Goal: Information Seeking & Learning: Find specific fact

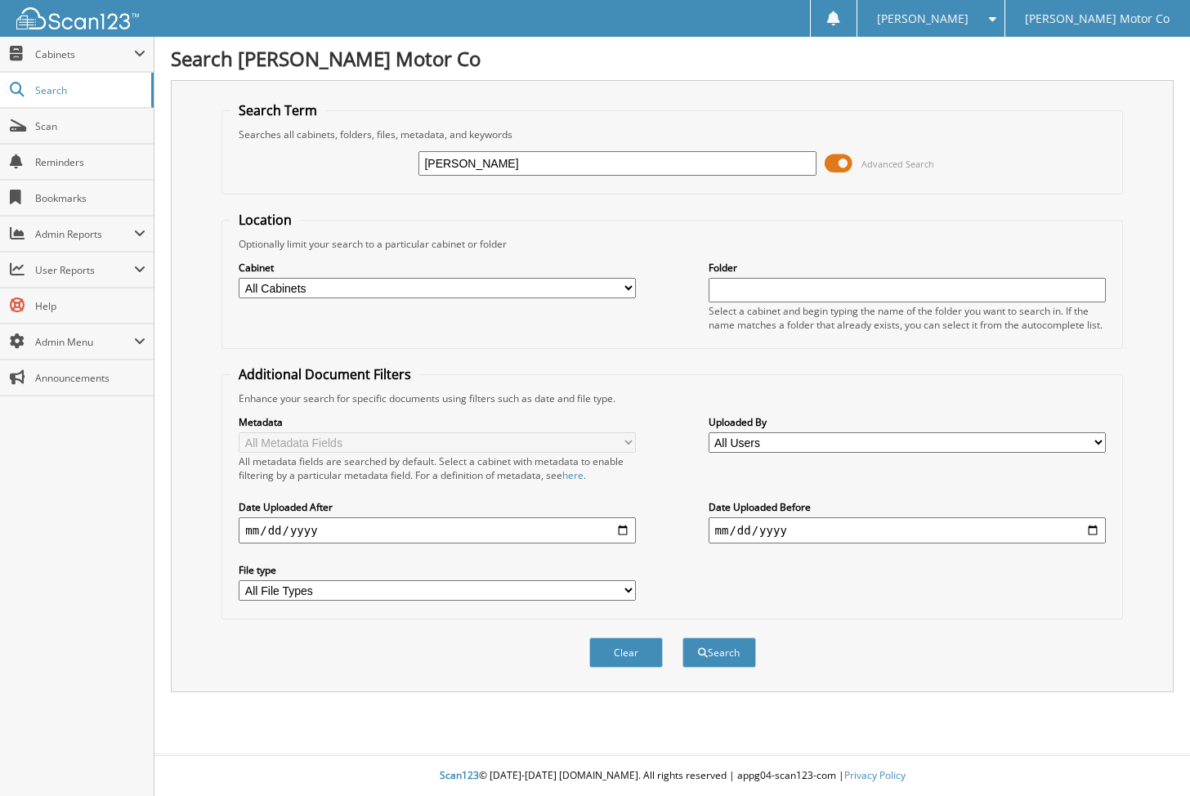
type input "[PERSON_NAME]"
click at [718, 645] on button "Search" at bounding box center [719, 652] width 74 height 30
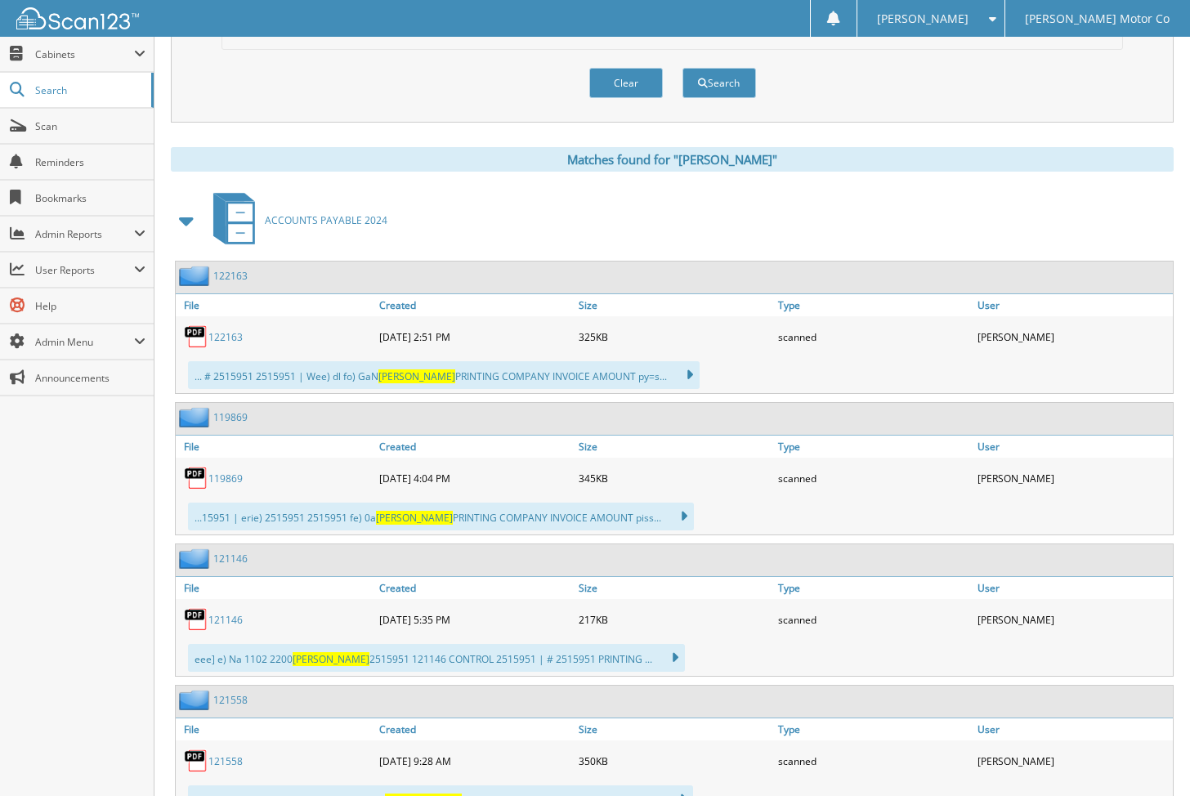
scroll to position [572, 0]
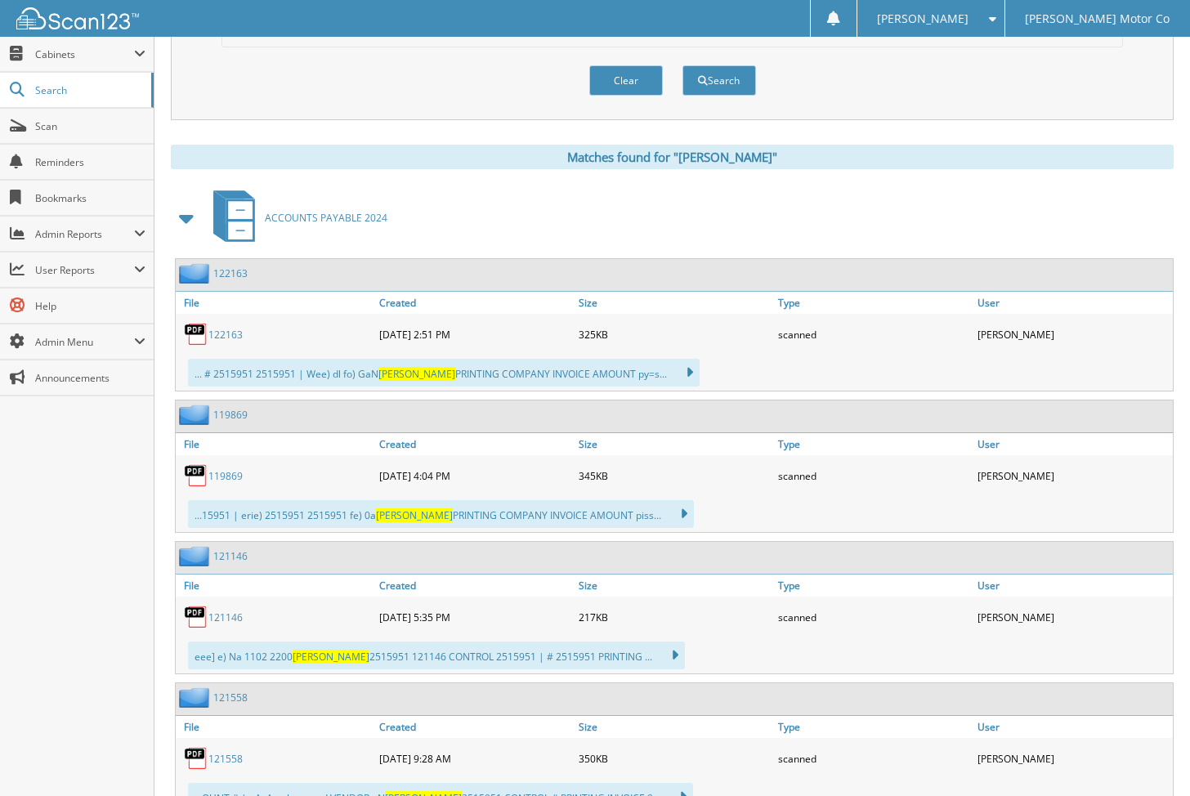
click at [297, 367] on div "... # 2515951 2515951 | Wee) dl fo) GaN RENGEL PRINTING COMPANY INVOICE AMOUNT …" at bounding box center [444, 373] width 512 height 28
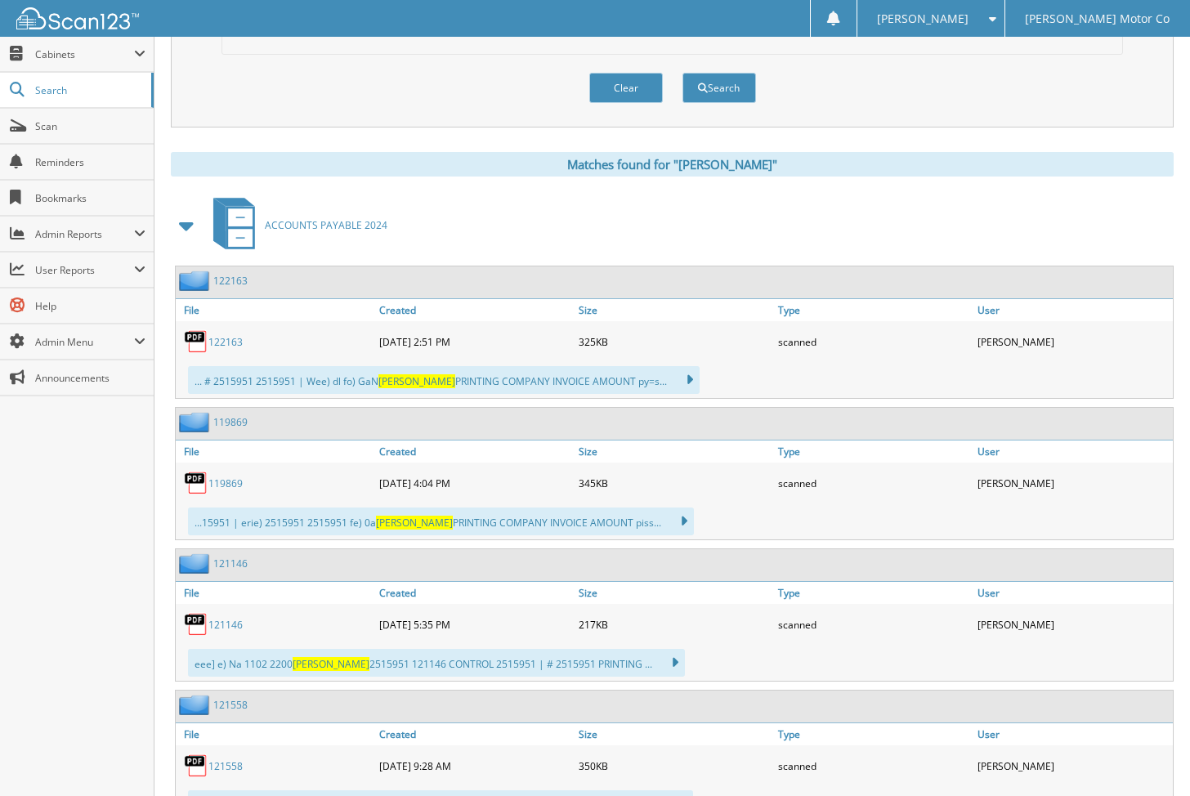
scroll to position [562, 1]
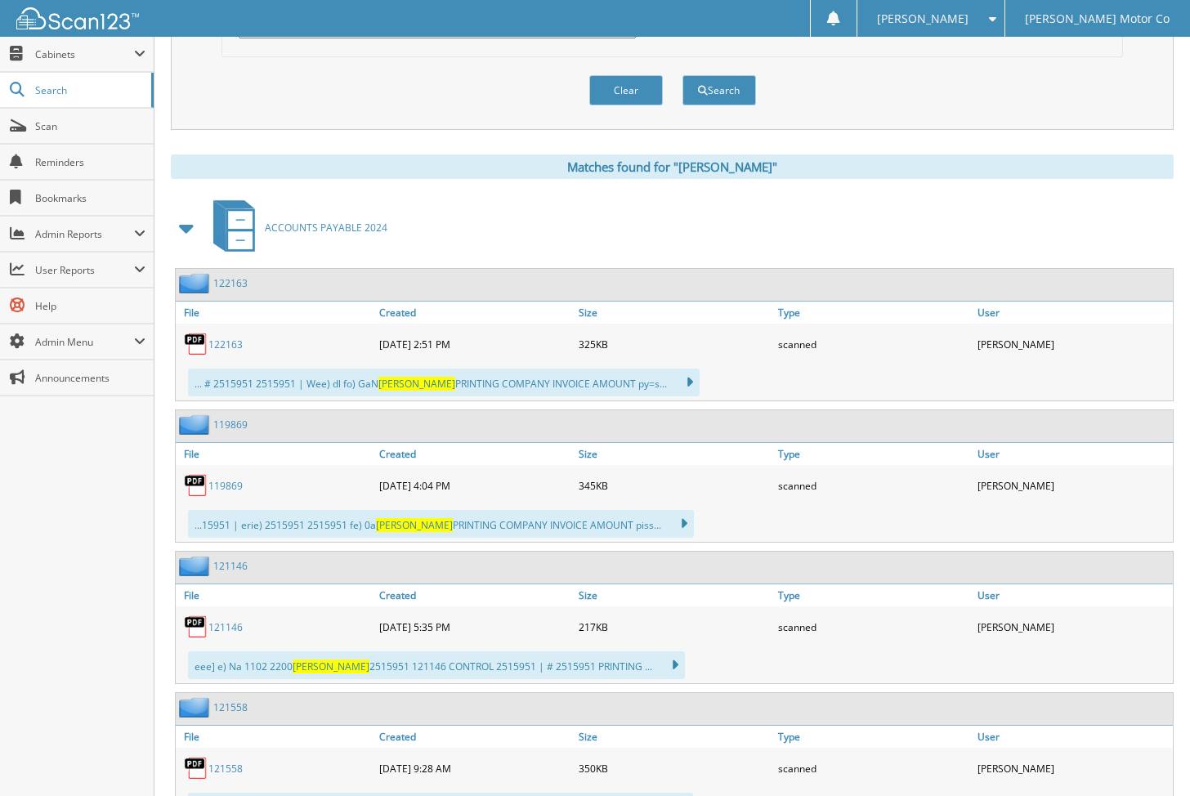
click at [229, 337] on link "122163" at bounding box center [225, 344] width 34 height 14
click at [226, 481] on link "119869" at bounding box center [225, 486] width 34 height 14
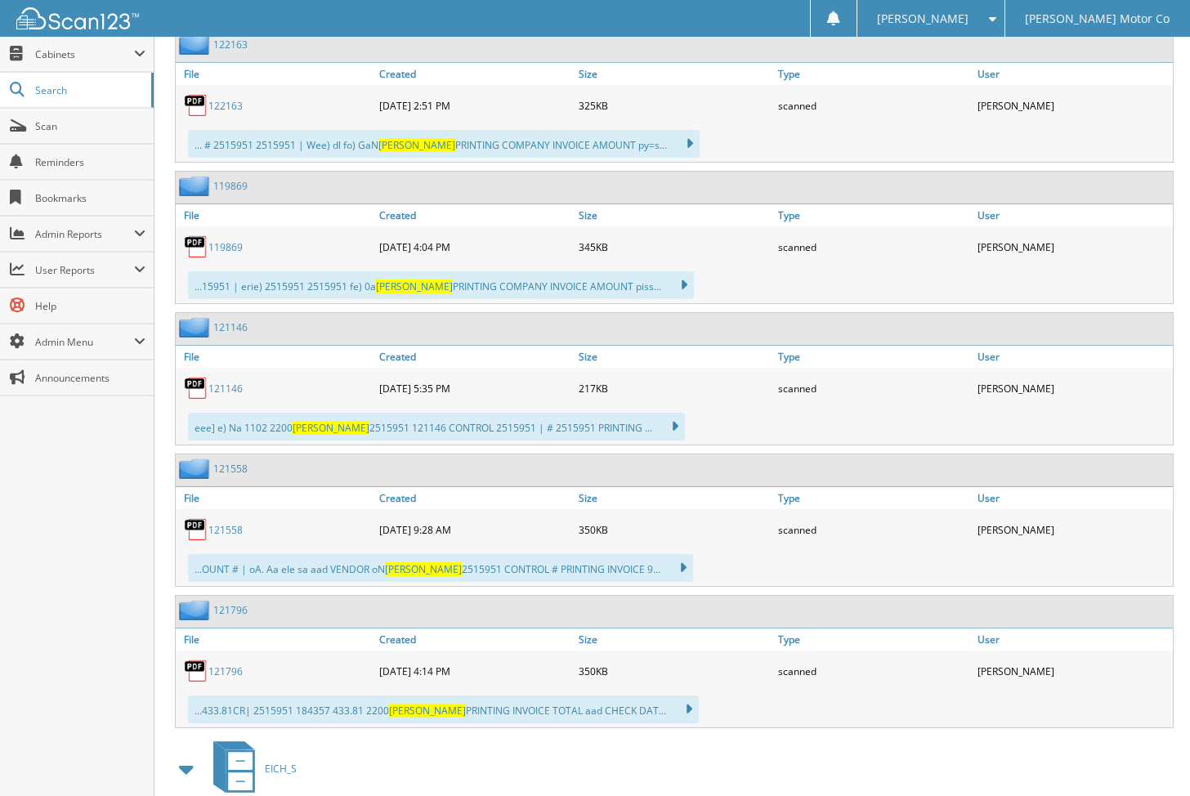
scroll to position [829, 0]
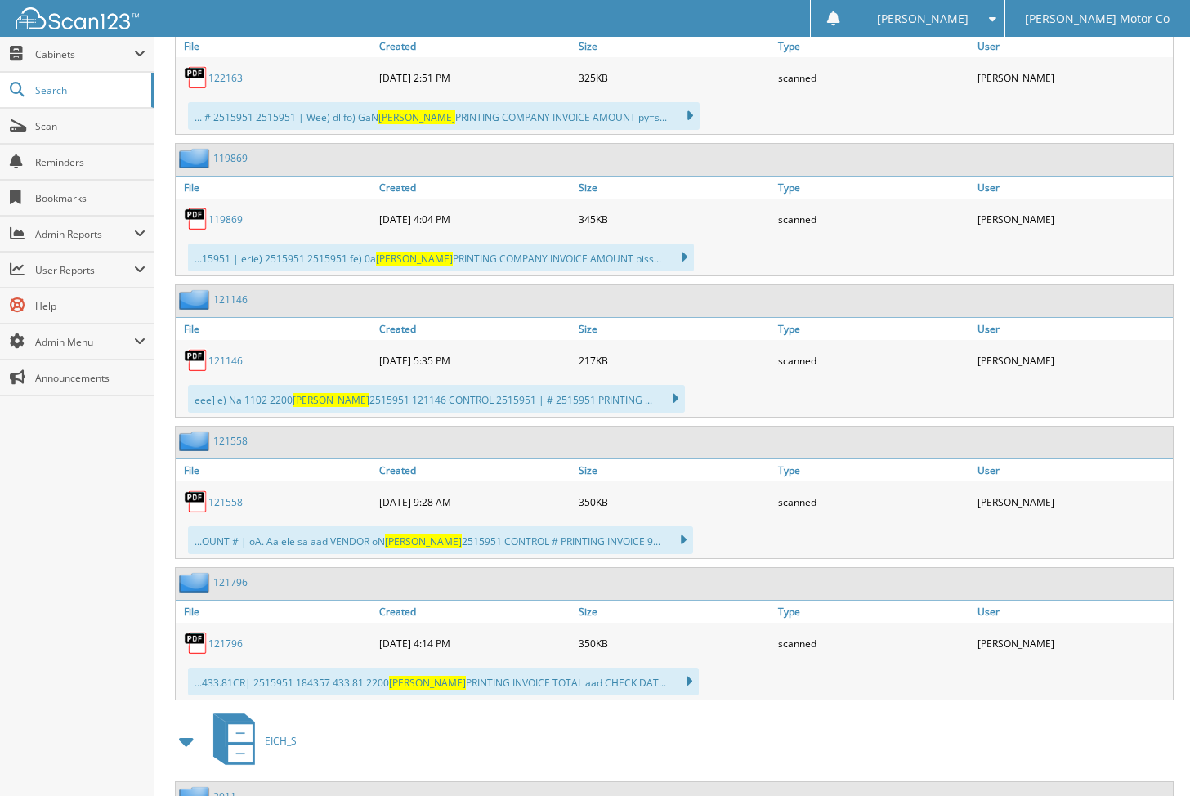
click at [215, 637] on link "121796" at bounding box center [225, 644] width 34 height 14
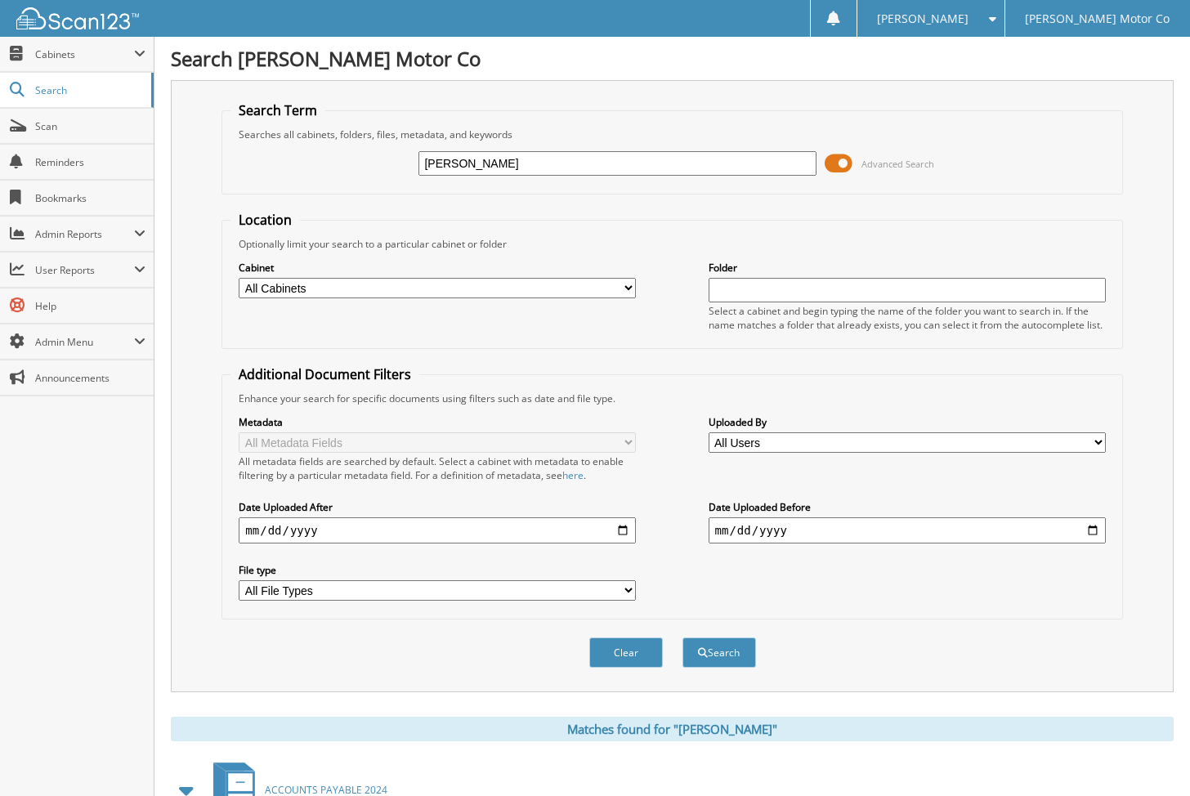
scroll to position [0, 0]
drag, startPoint x: 446, startPoint y: 162, endPoint x: 364, endPoint y: 159, distance: 82.6
click at [364, 159] on div "rengel Advanced Search" at bounding box center [671, 163] width 883 height 44
paste input "119869"
type input "119869"
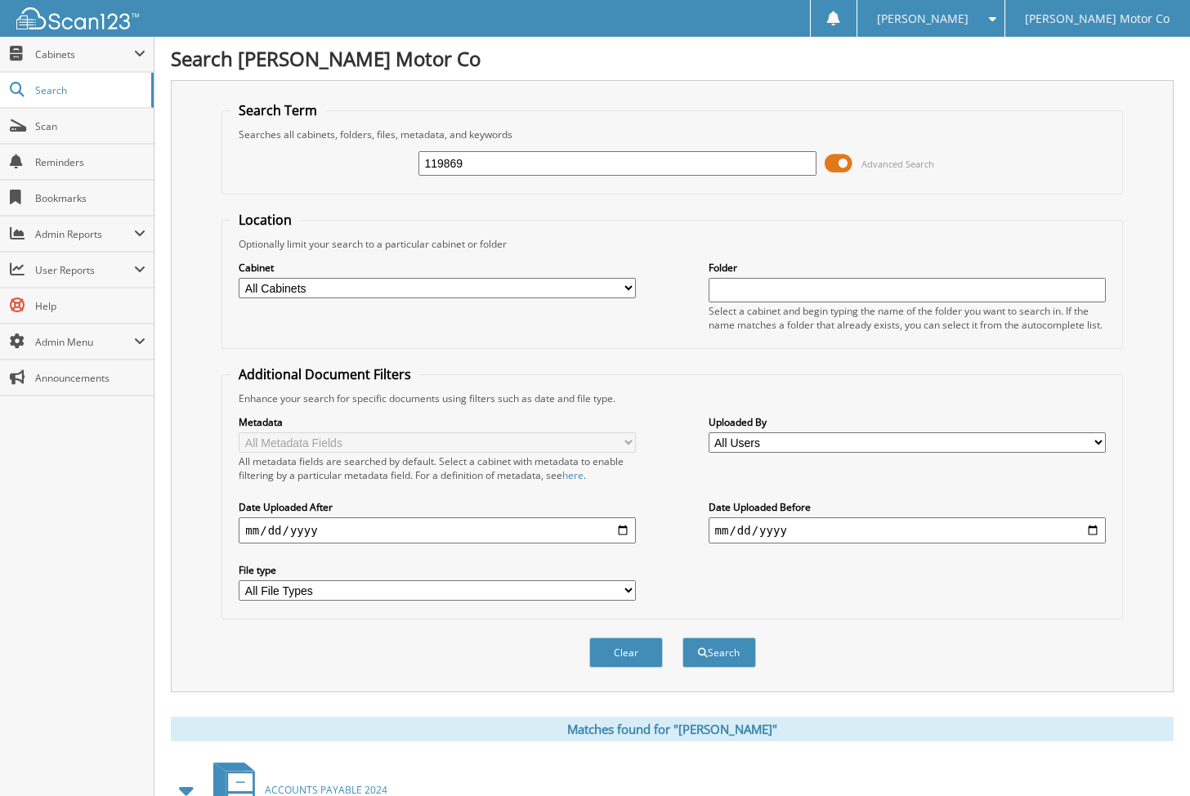
click at [718, 645] on button "Search" at bounding box center [719, 652] width 74 height 30
drag, startPoint x: 549, startPoint y: 165, endPoint x: 342, endPoint y: 156, distance: 207.7
click at [342, 156] on div "119869 Advanced Search" at bounding box center [671, 163] width 883 height 44
paste input "3305"
type input "113305"
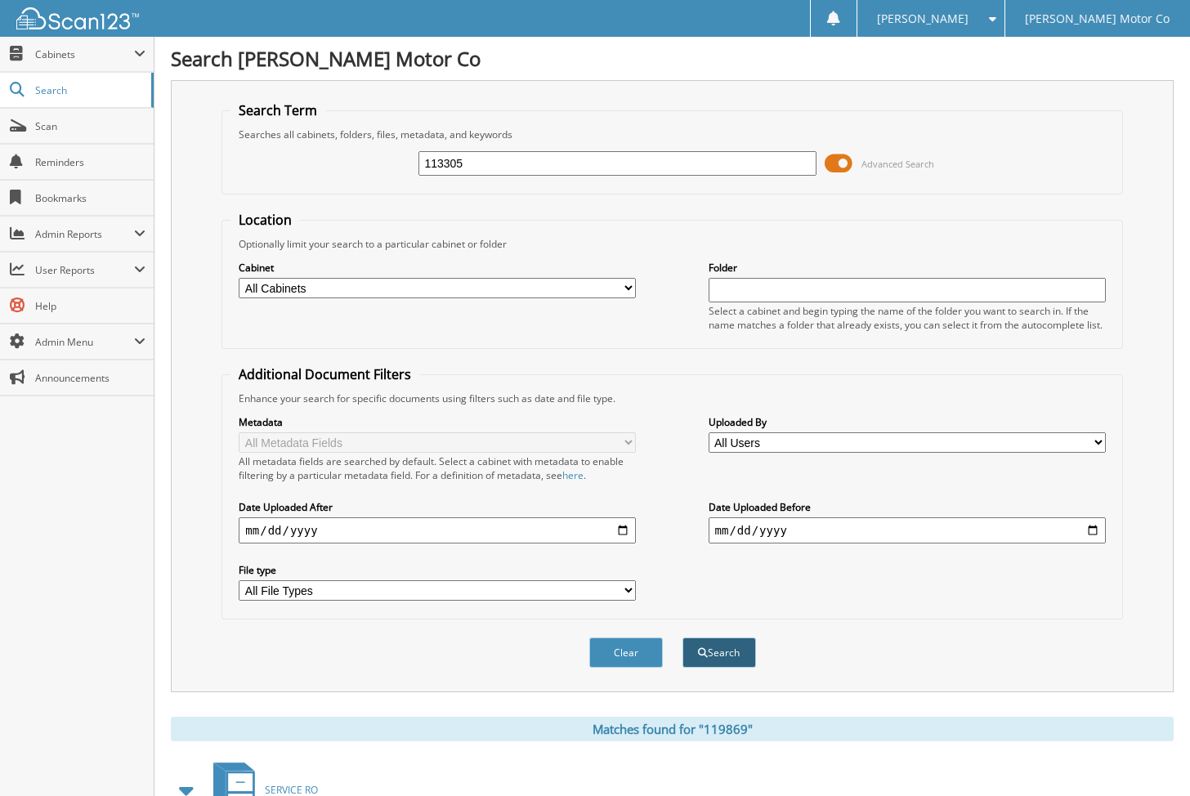
click at [725, 649] on button "Search" at bounding box center [719, 652] width 74 height 30
drag, startPoint x: 490, startPoint y: 166, endPoint x: 395, endPoint y: 160, distance: 95.8
click at [395, 160] on div "113305 Advanced Search" at bounding box center [671, 163] width 883 height 44
type input "rengel printing company"
click at [718, 645] on button "Search" at bounding box center [719, 652] width 74 height 30
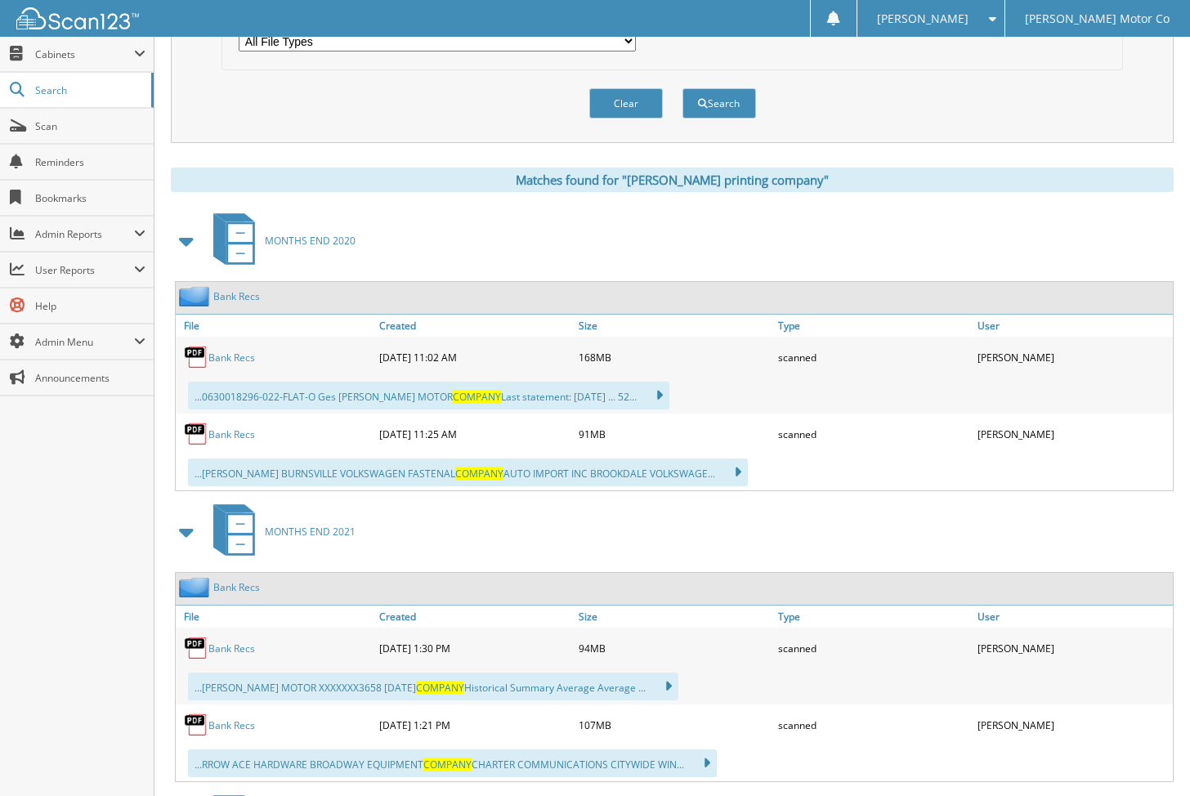
scroll to position [547, 0]
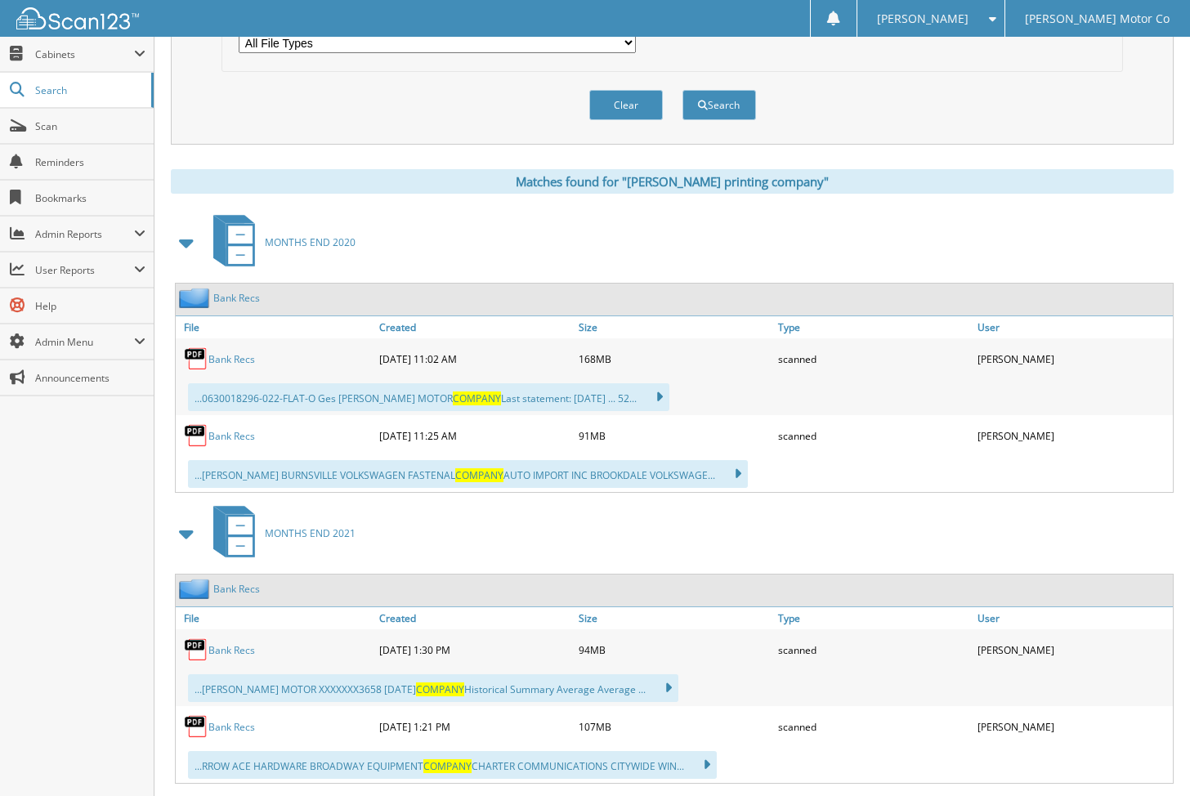
click at [189, 235] on span at bounding box center [187, 242] width 23 height 29
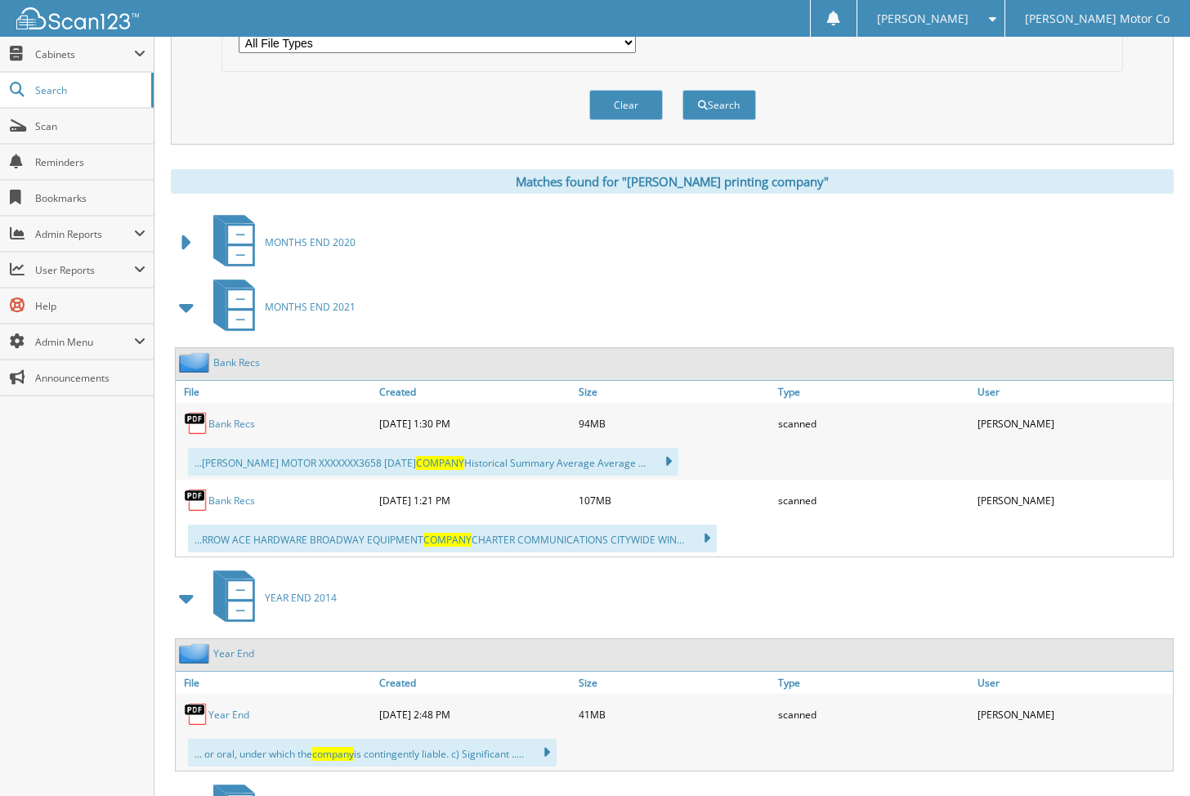
click at [185, 307] on span at bounding box center [187, 307] width 23 height 29
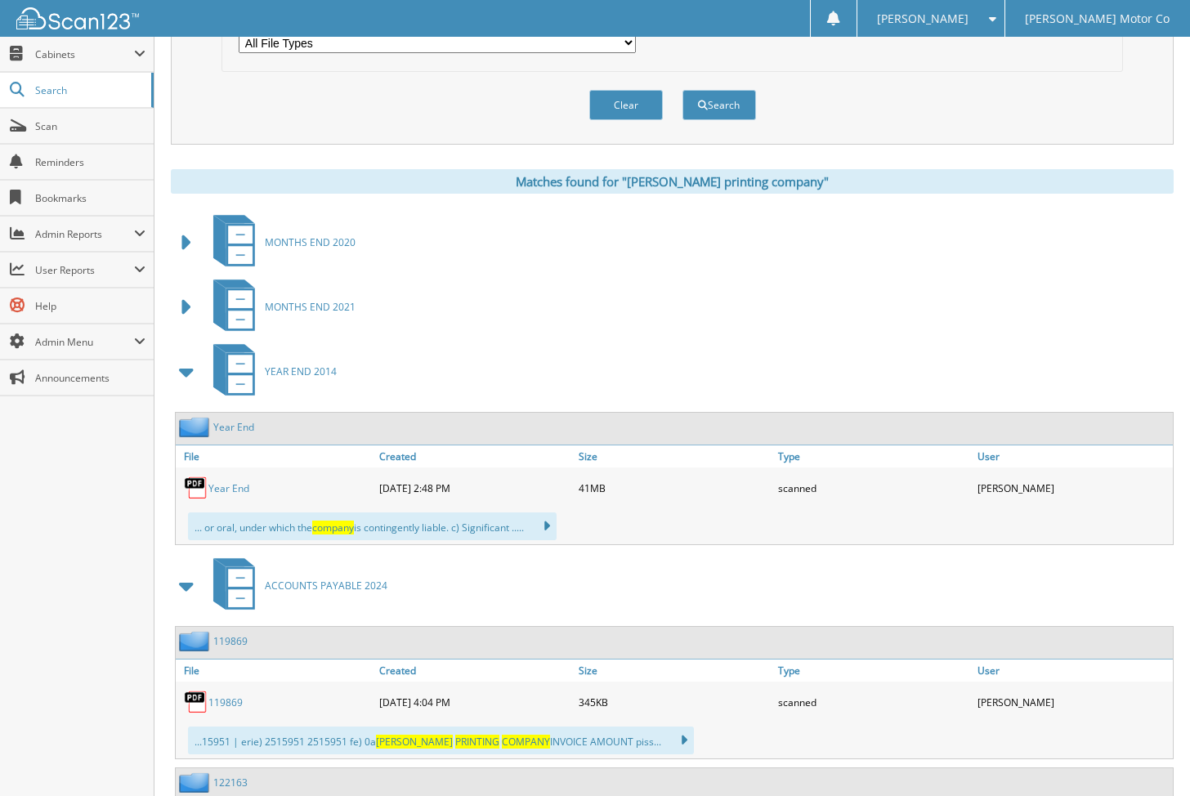
click at [188, 368] on span at bounding box center [187, 371] width 23 height 29
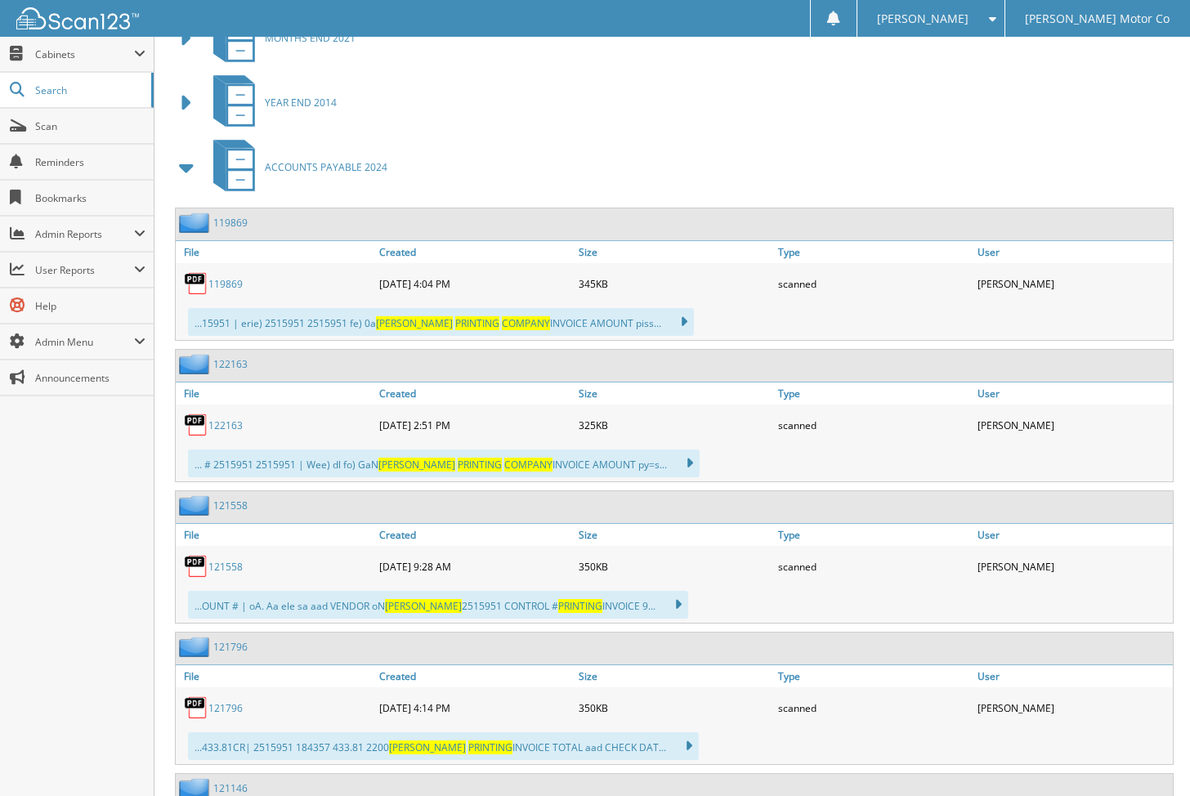
scroll to position [809, 0]
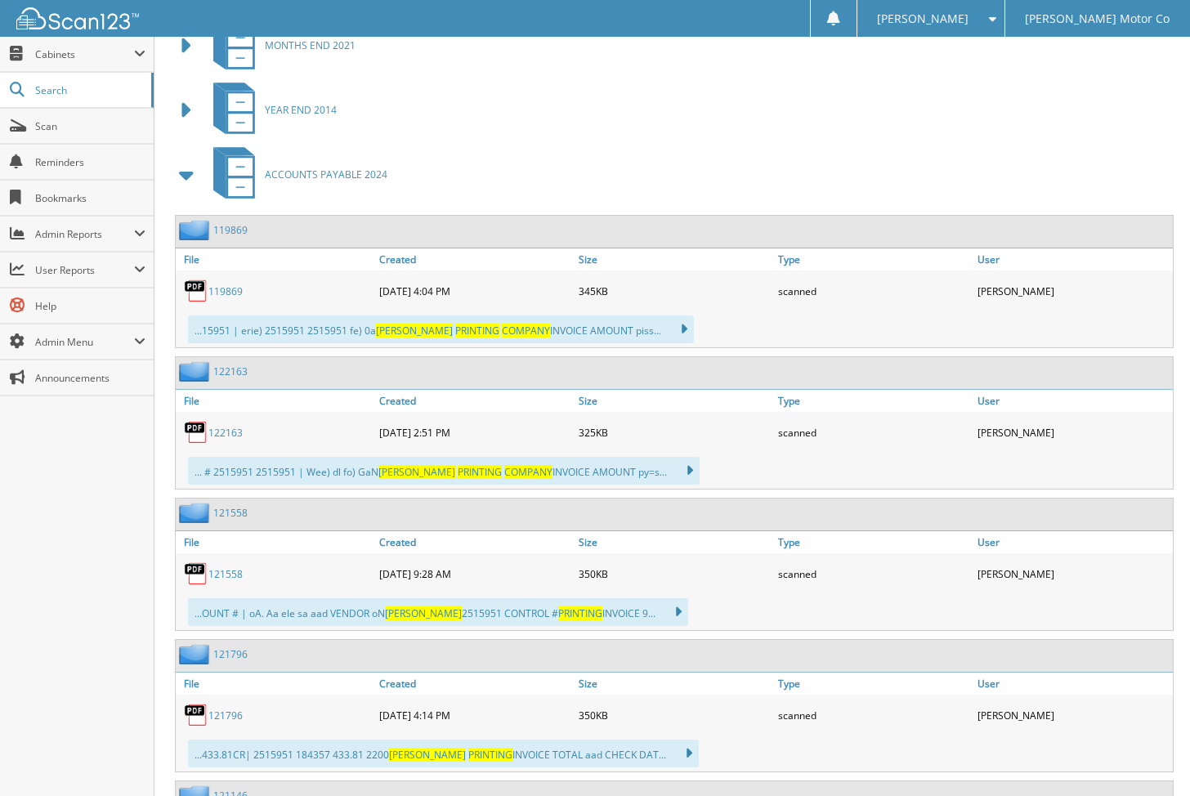
click at [187, 172] on span at bounding box center [187, 174] width 23 height 29
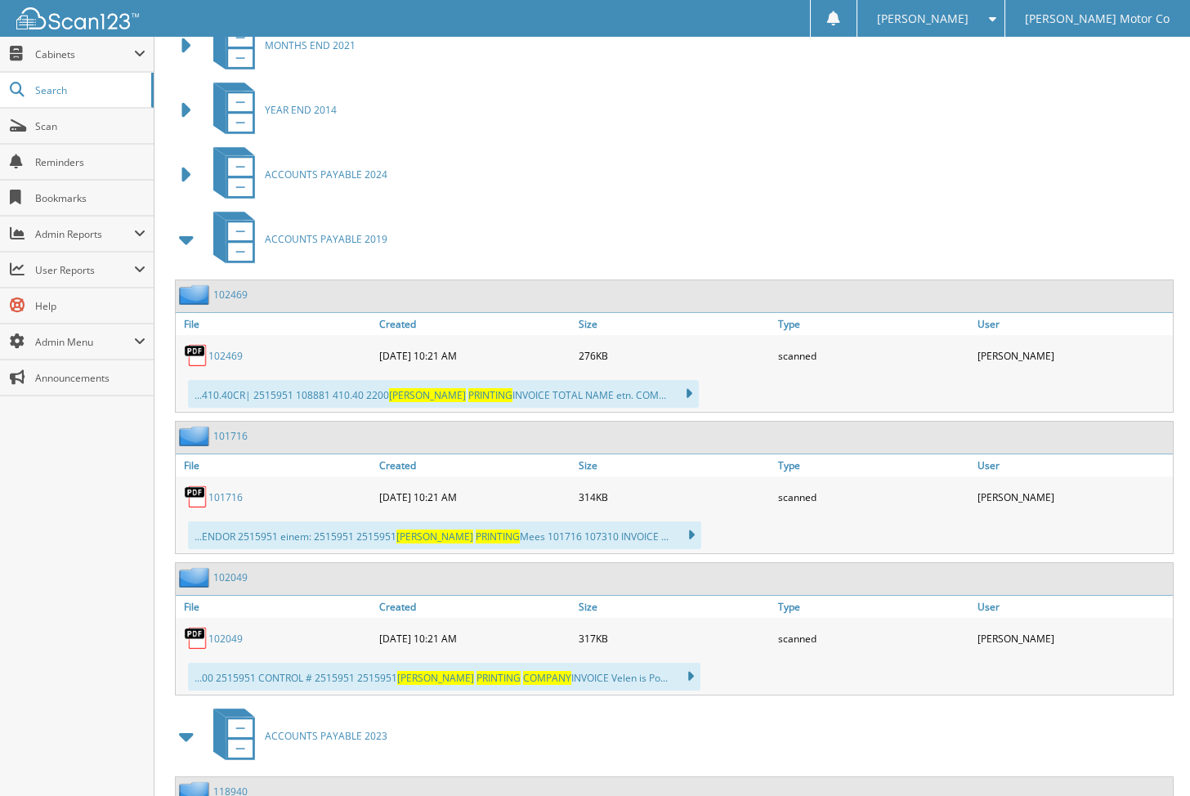
click at [185, 235] on span at bounding box center [187, 239] width 23 height 29
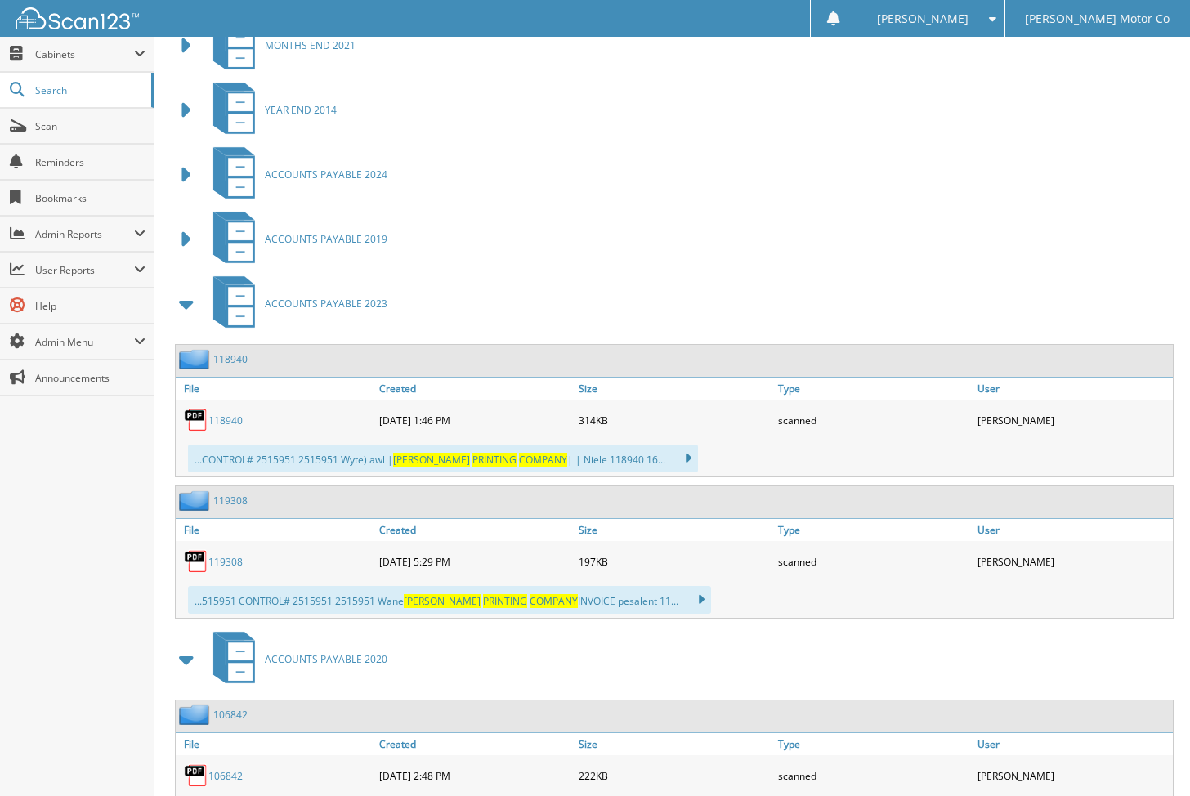
click at [185, 297] on span at bounding box center [187, 303] width 23 height 29
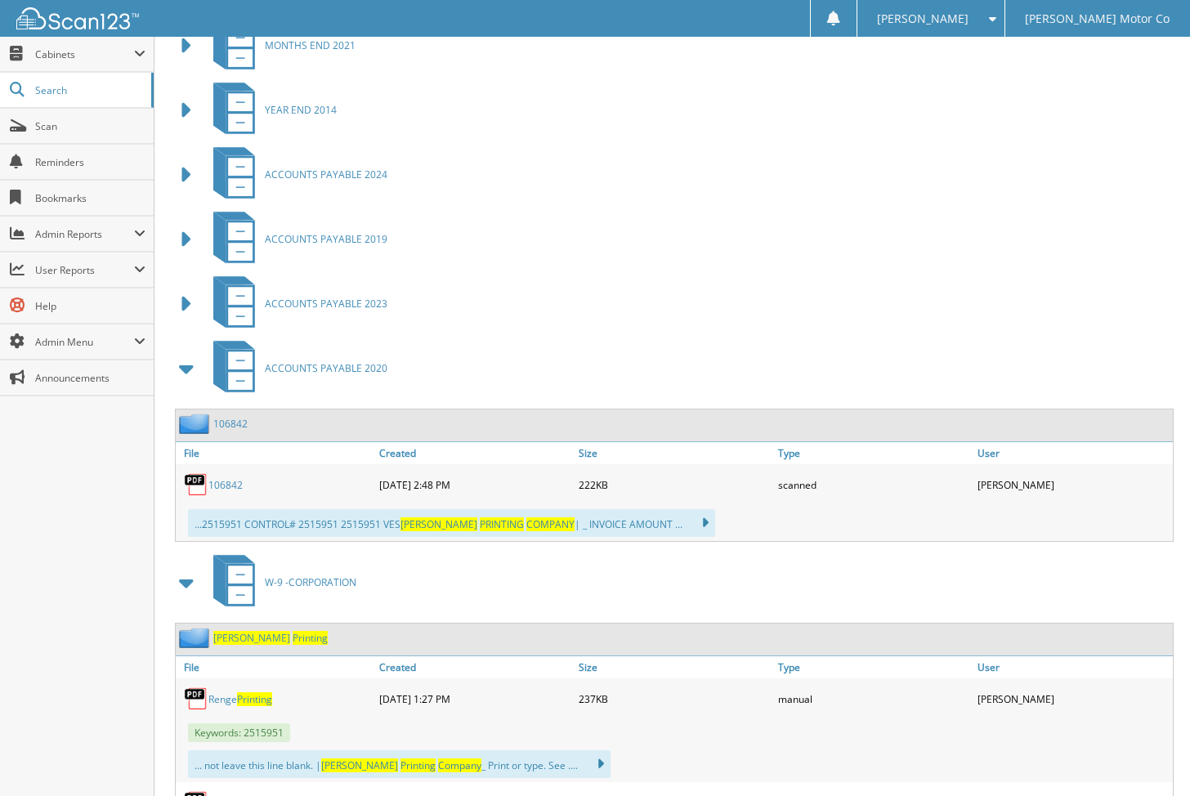
click at [190, 360] on span at bounding box center [187, 368] width 23 height 29
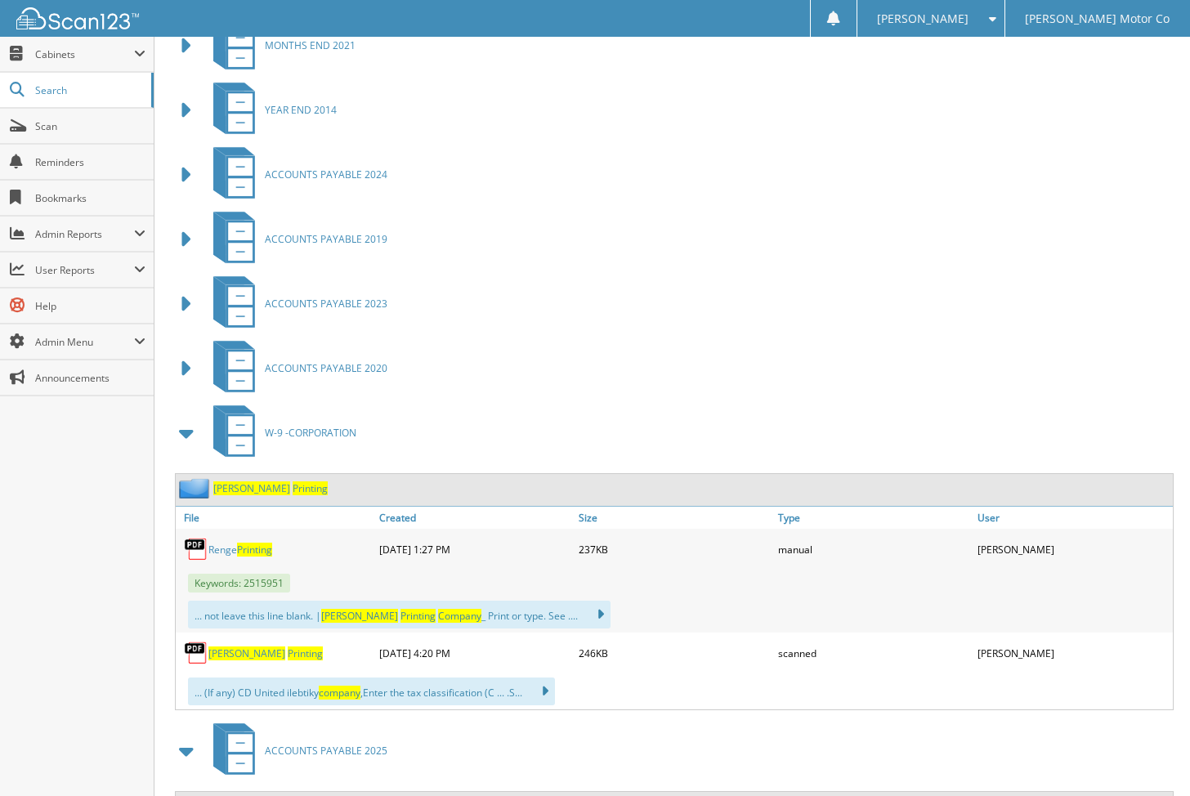
click at [185, 425] on span at bounding box center [187, 432] width 23 height 29
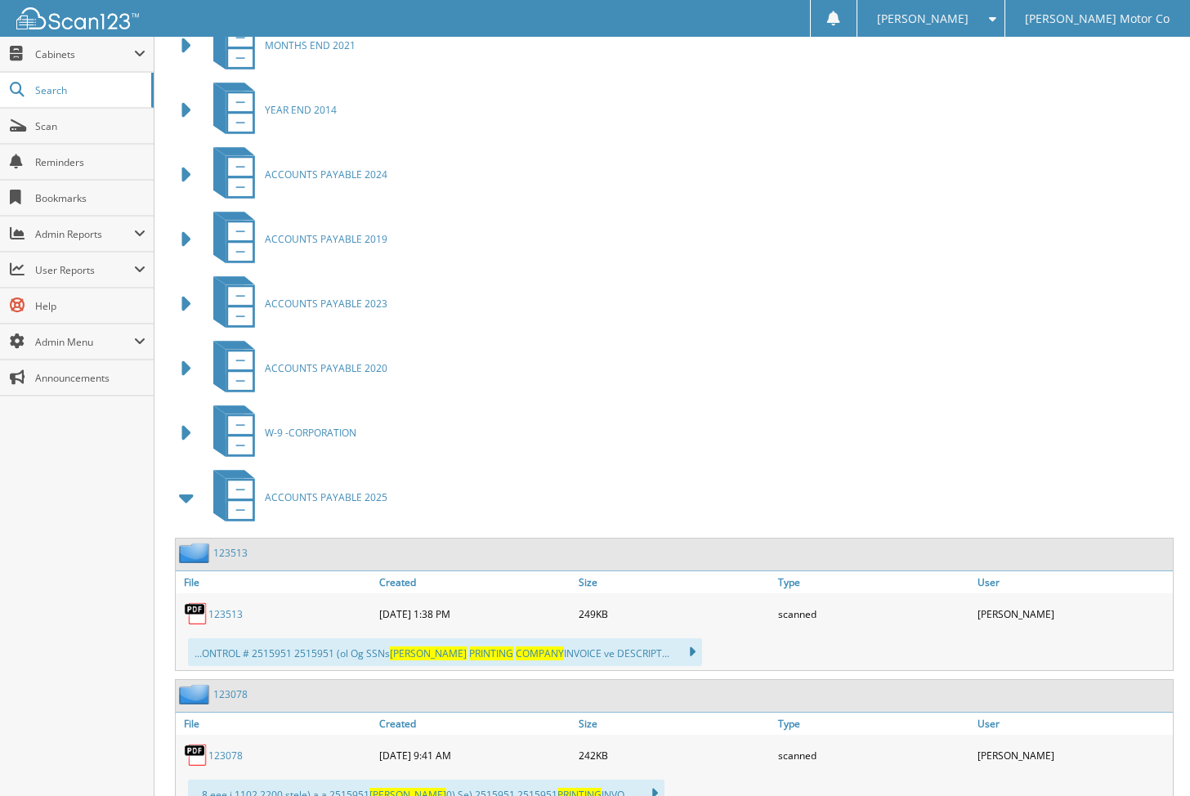
click at [180, 486] on span at bounding box center [187, 497] width 23 height 29
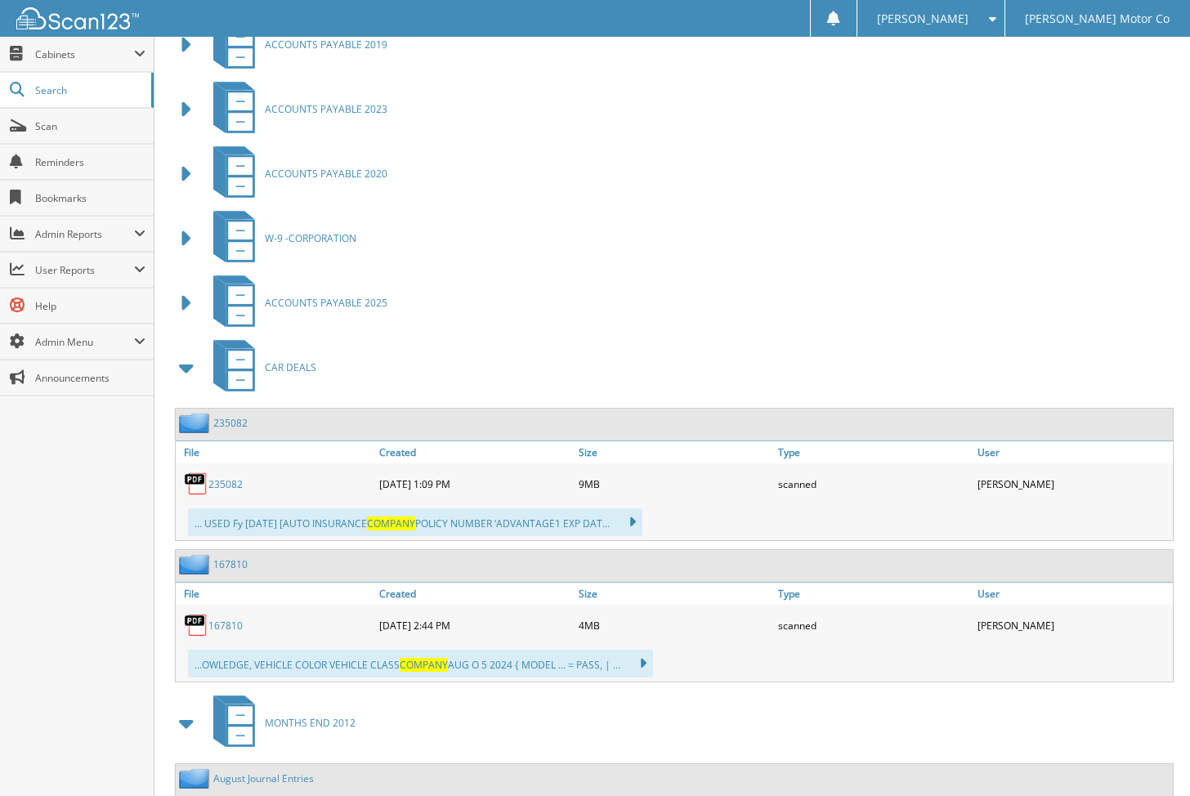
scroll to position [1006, 0]
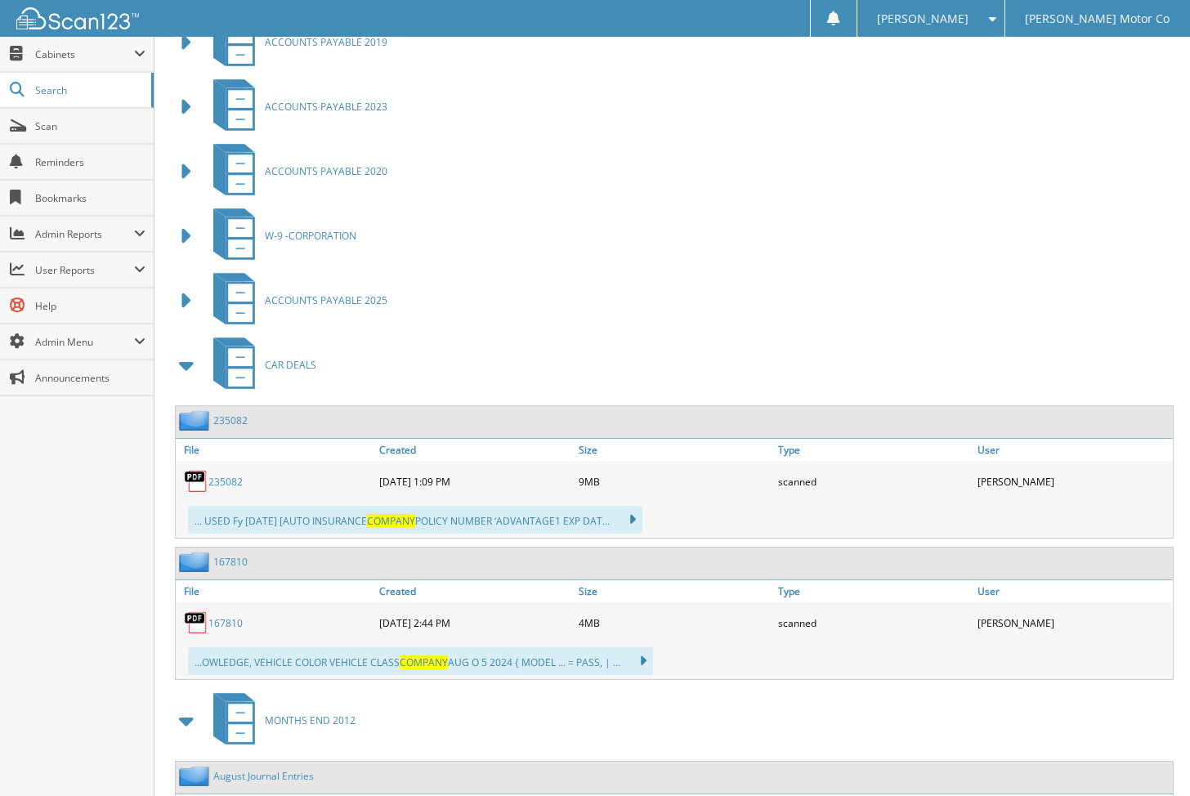
click at [187, 357] on span at bounding box center [187, 365] width 23 height 29
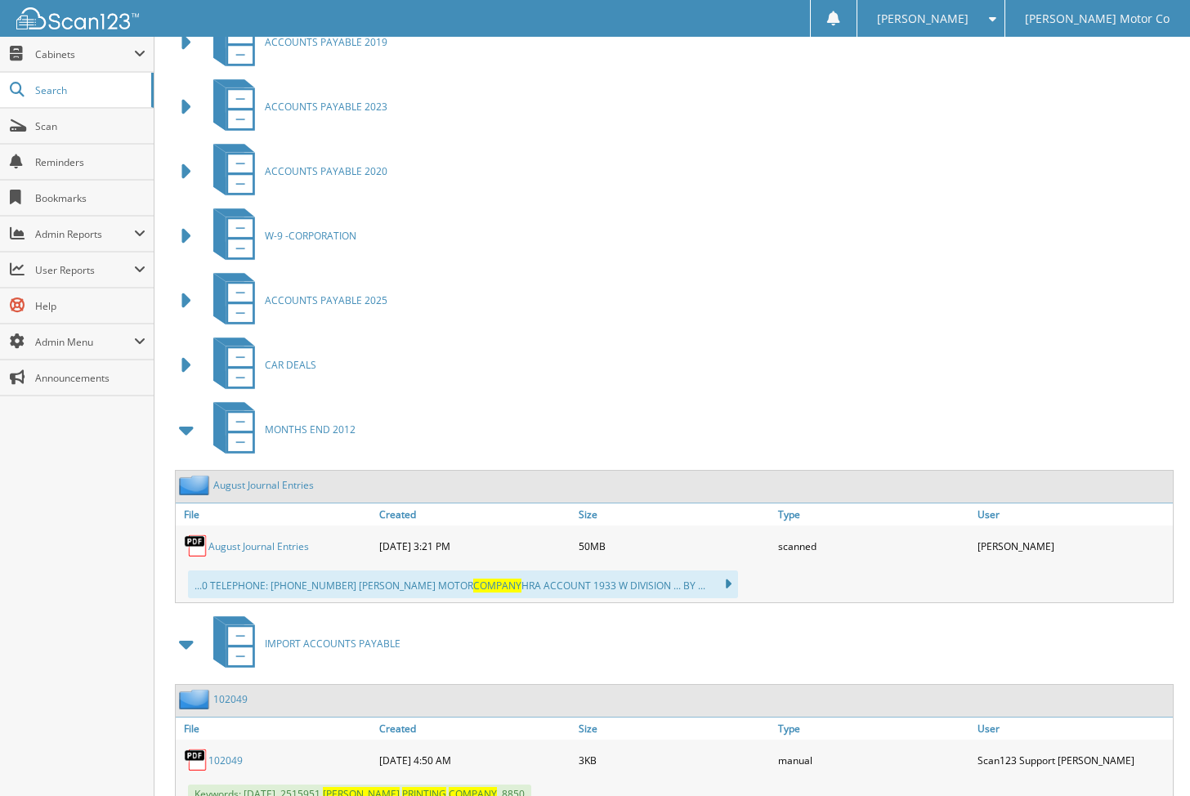
click at [185, 421] on span at bounding box center [187, 429] width 23 height 29
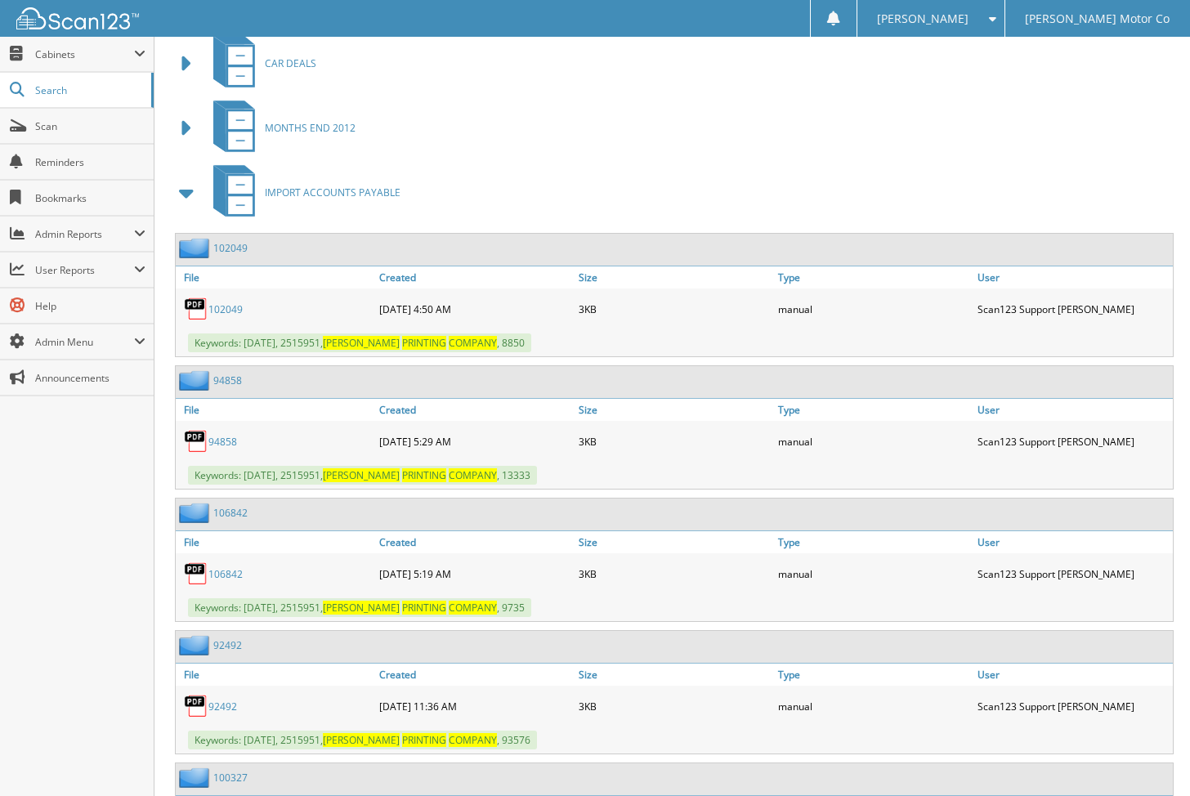
scroll to position [1301, 0]
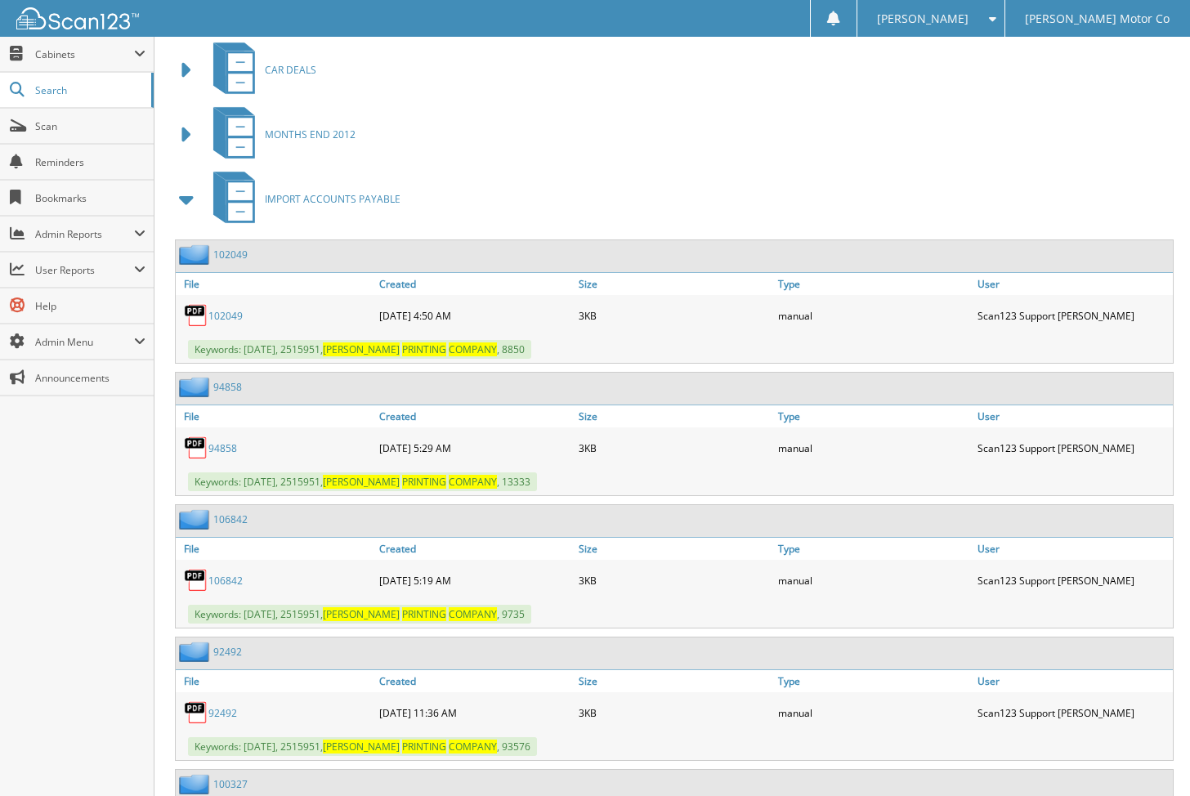
click at [182, 194] on span at bounding box center [187, 199] width 23 height 29
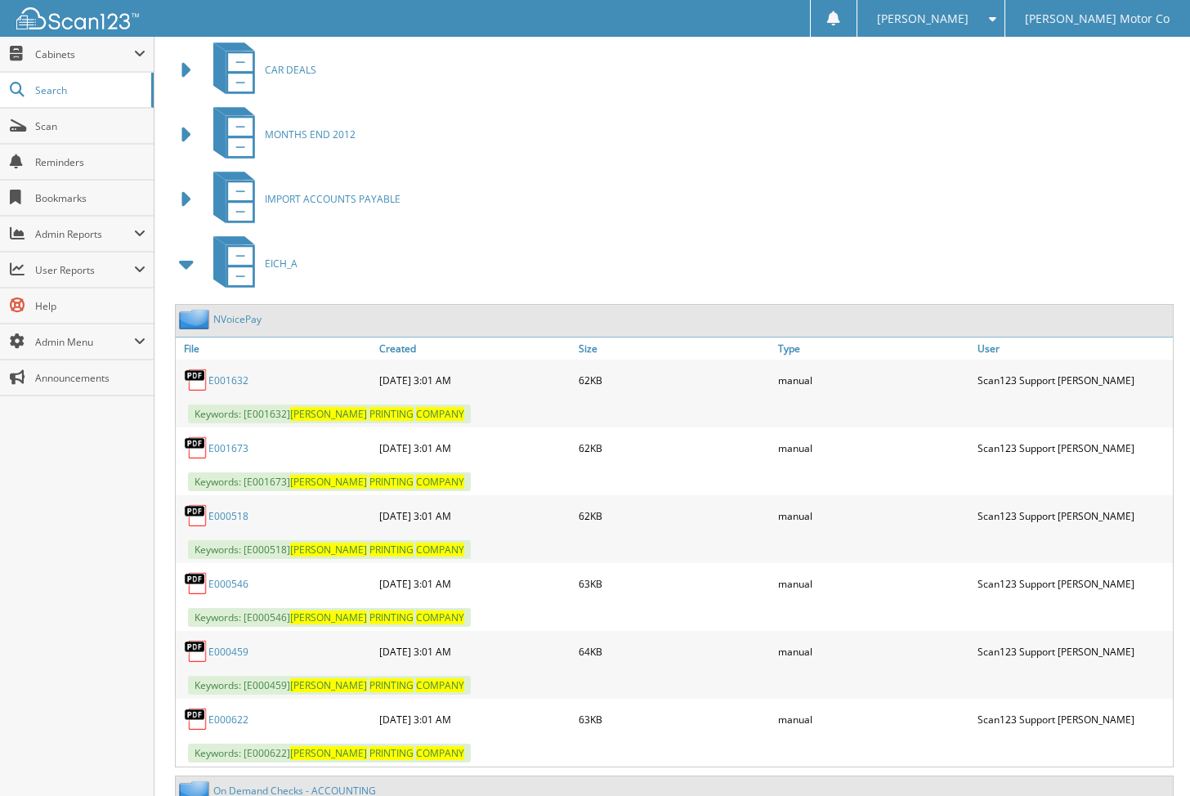
click at [192, 259] on span at bounding box center [187, 263] width 23 height 29
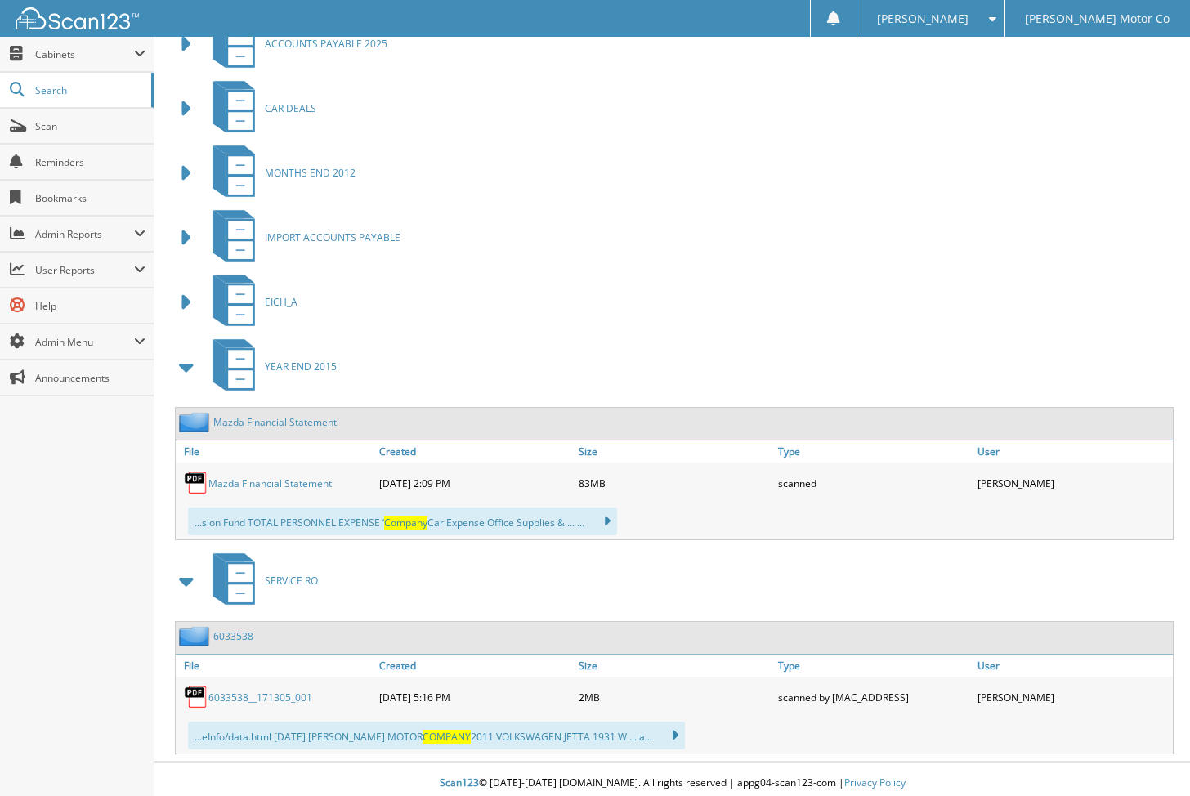
click at [186, 364] on span at bounding box center [187, 366] width 23 height 29
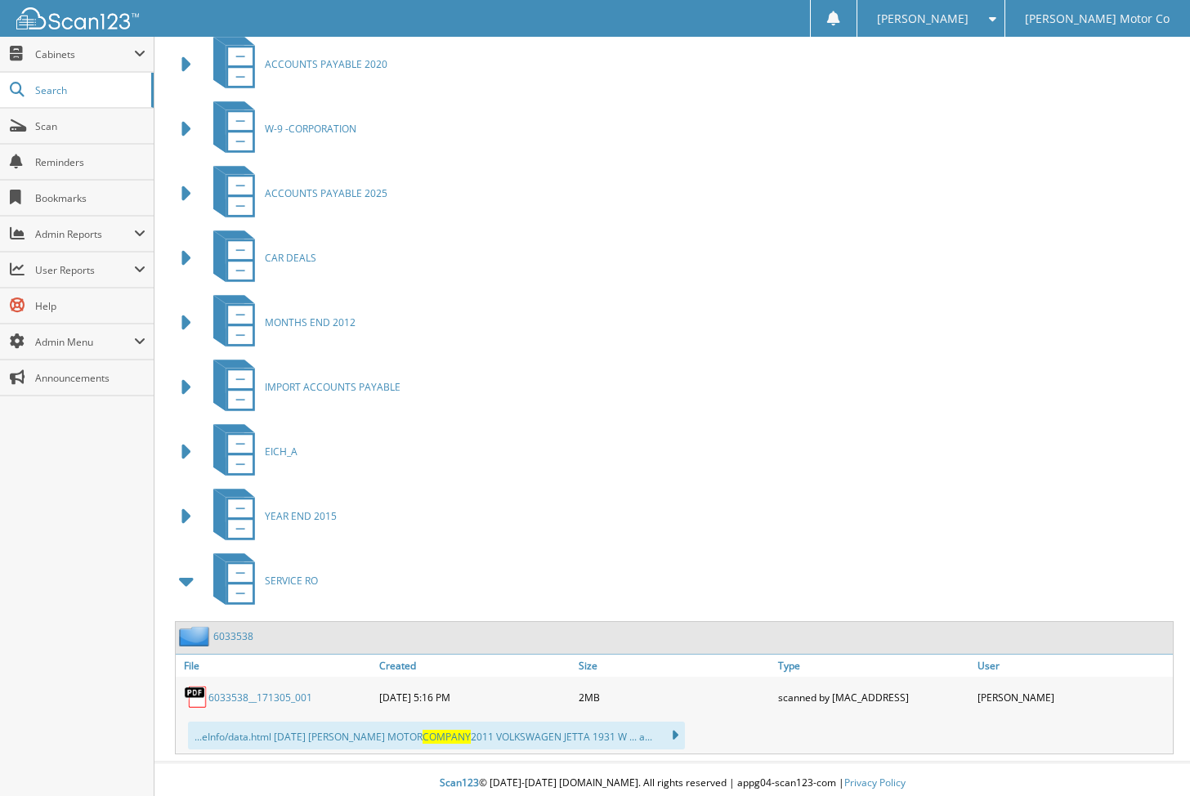
click at [188, 573] on span at bounding box center [187, 580] width 23 height 29
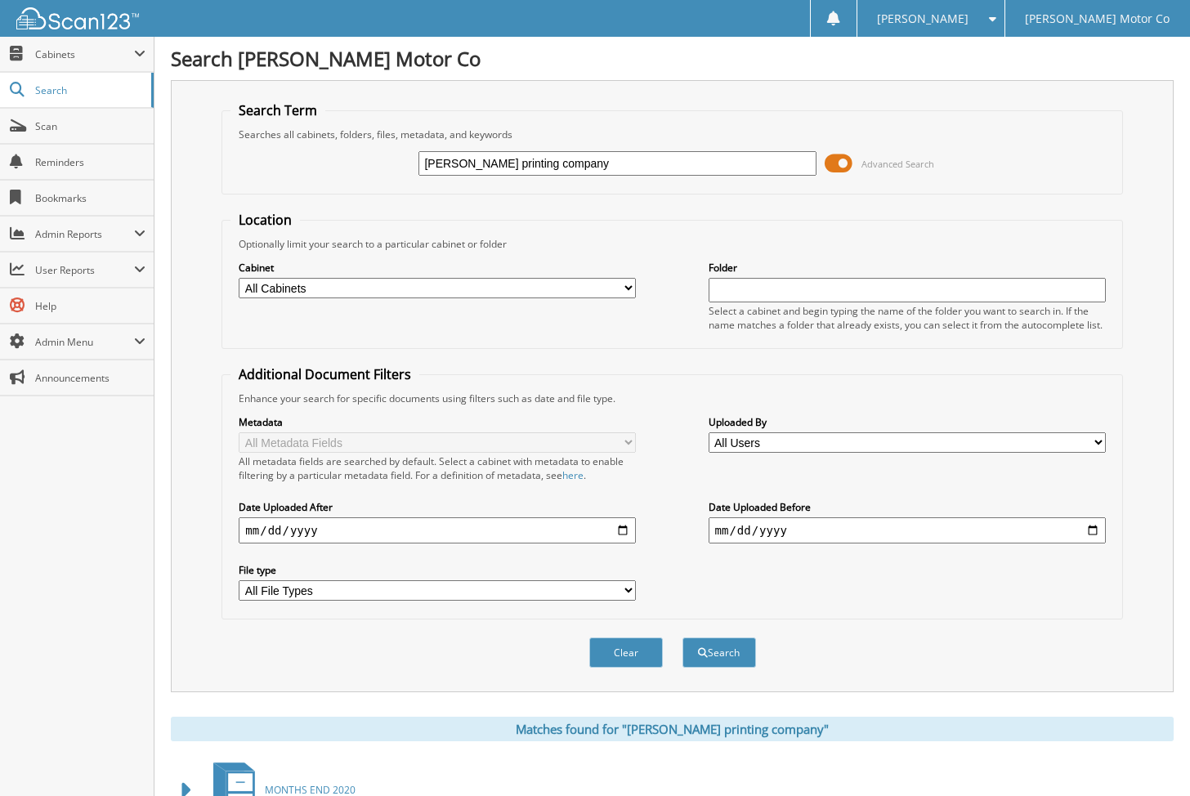
scroll to position [0, 0]
drag, startPoint x: 559, startPoint y: 168, endPoint x: 320, endPoint y: 148, distance: 239.4
click at [320, 148] on div "rengel printing company Advanced Search" at bounding box center [671, 163] width 883 height 44
paste input "118223"
type input "118223"
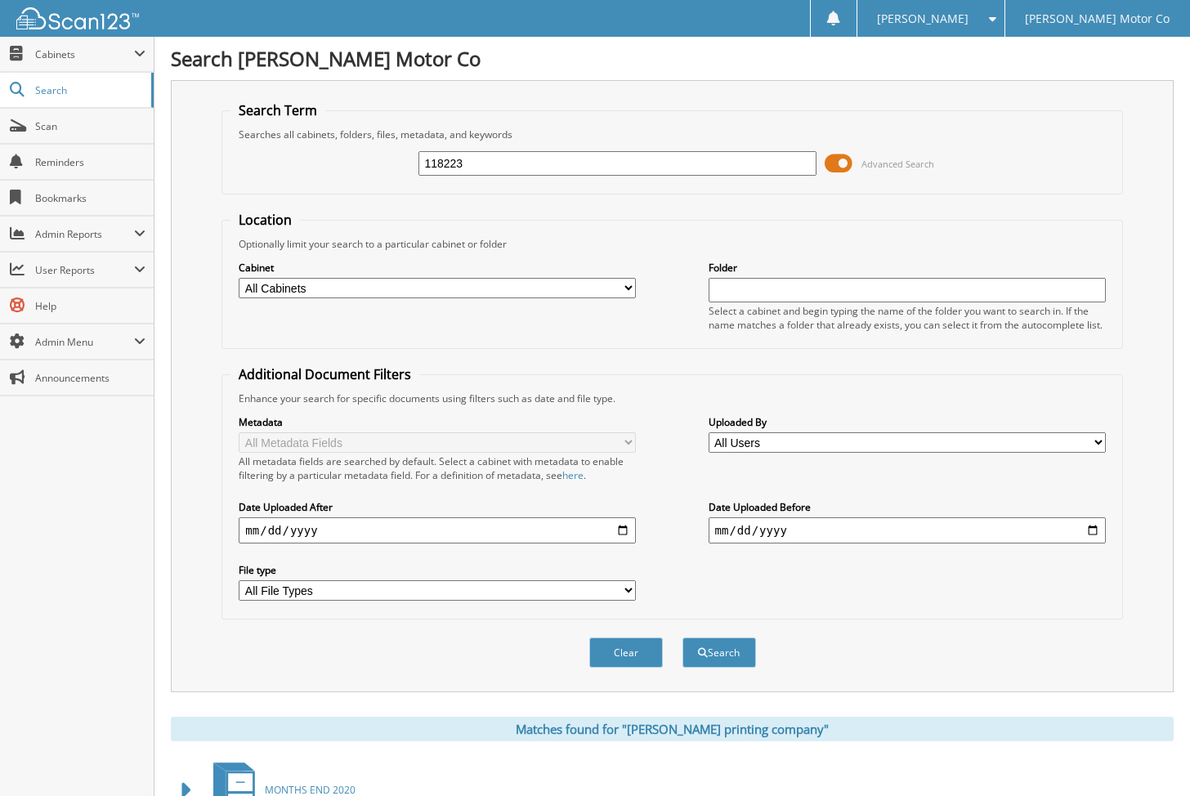
click at [718, 645] on button "Search" at bounding box center [719, 652] width 74 height 30
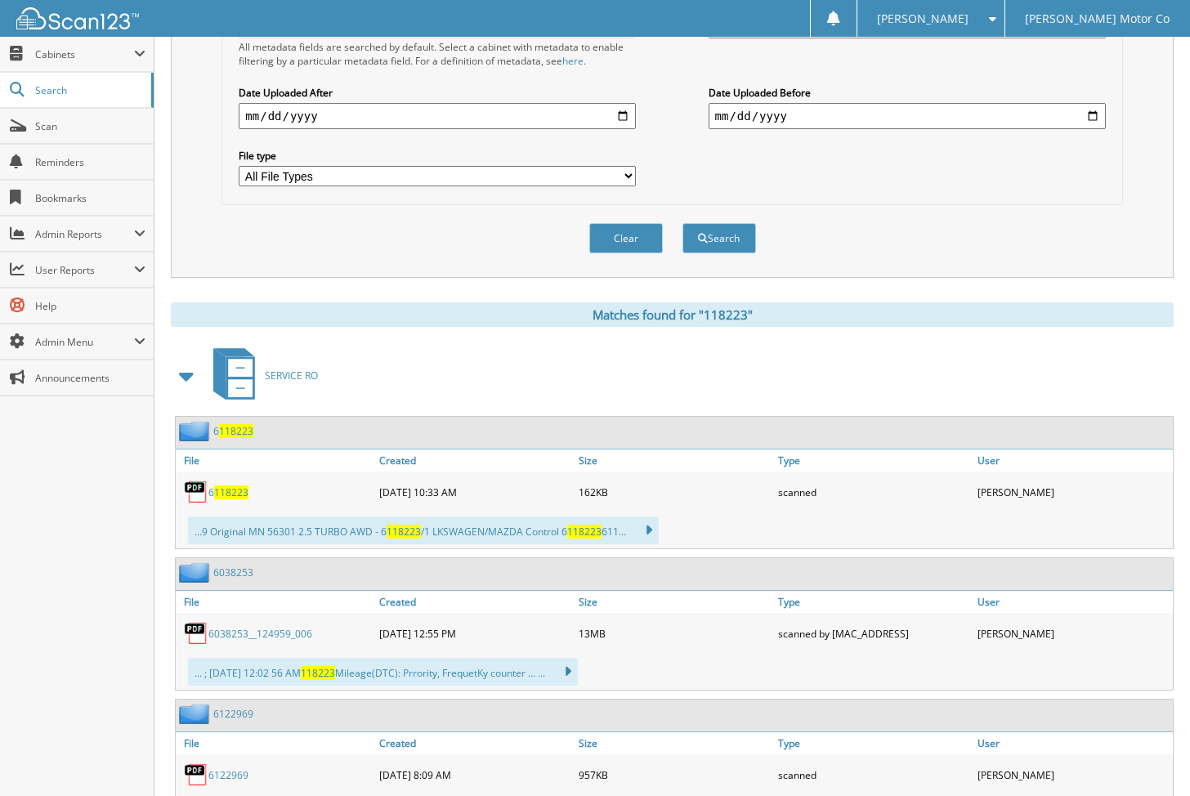
scroll to position [441, 0]
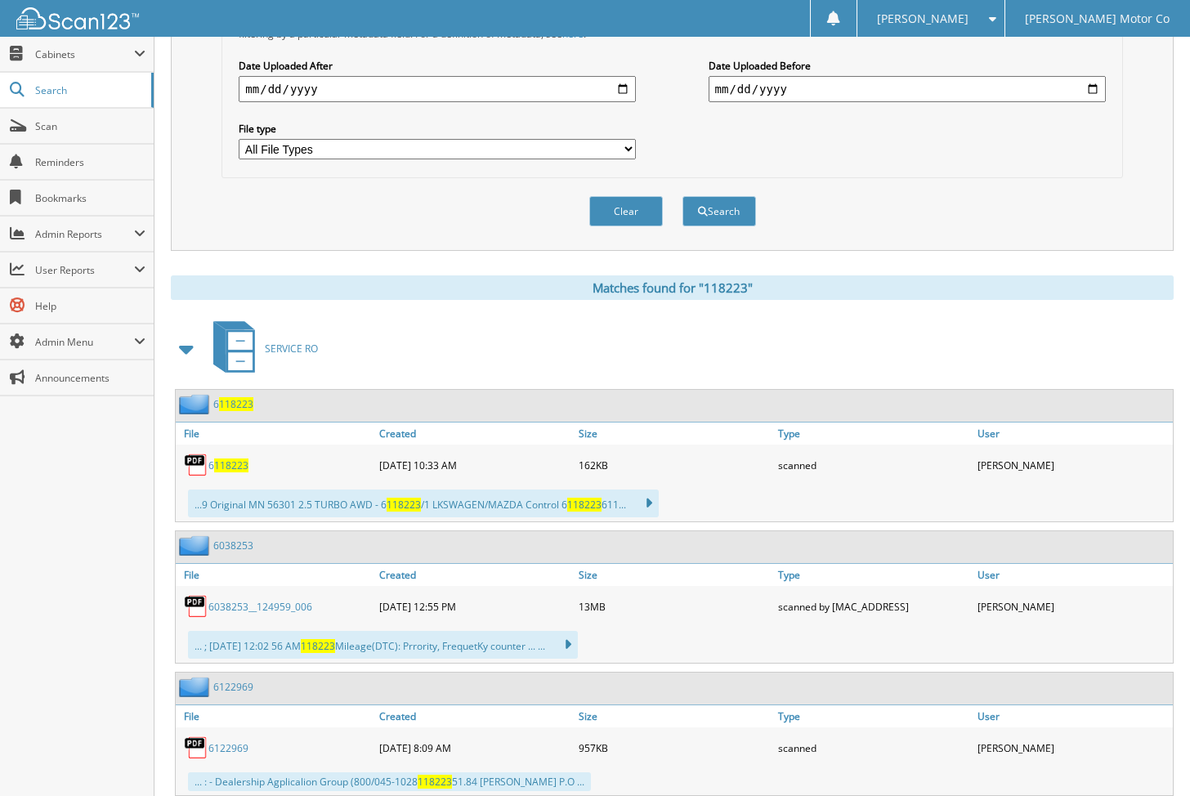
click at [177, 338] on span at bounding box center [187, 348] width 23 height 29
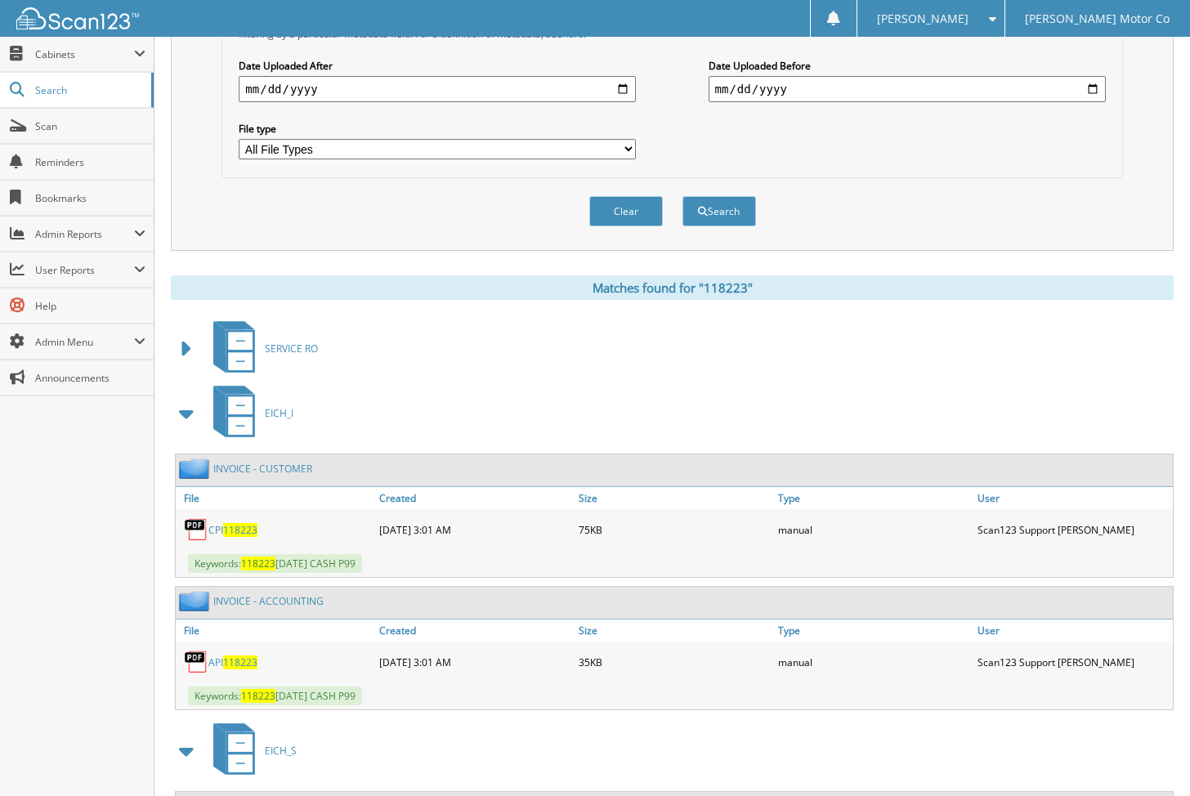
click at [189, 404] on span at bounding box center [187, 413] width 23 height 29
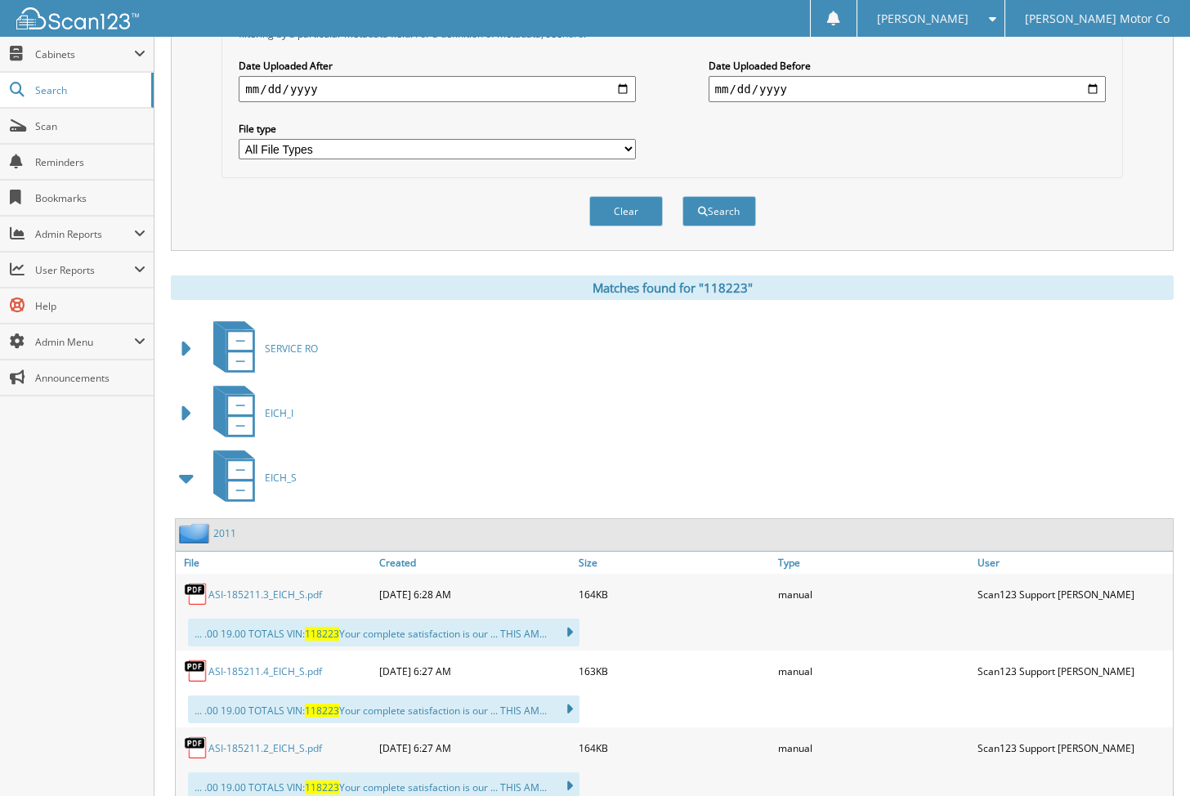
click at [190, 478] on span at bounding box center [187, 477] width 23 height 29
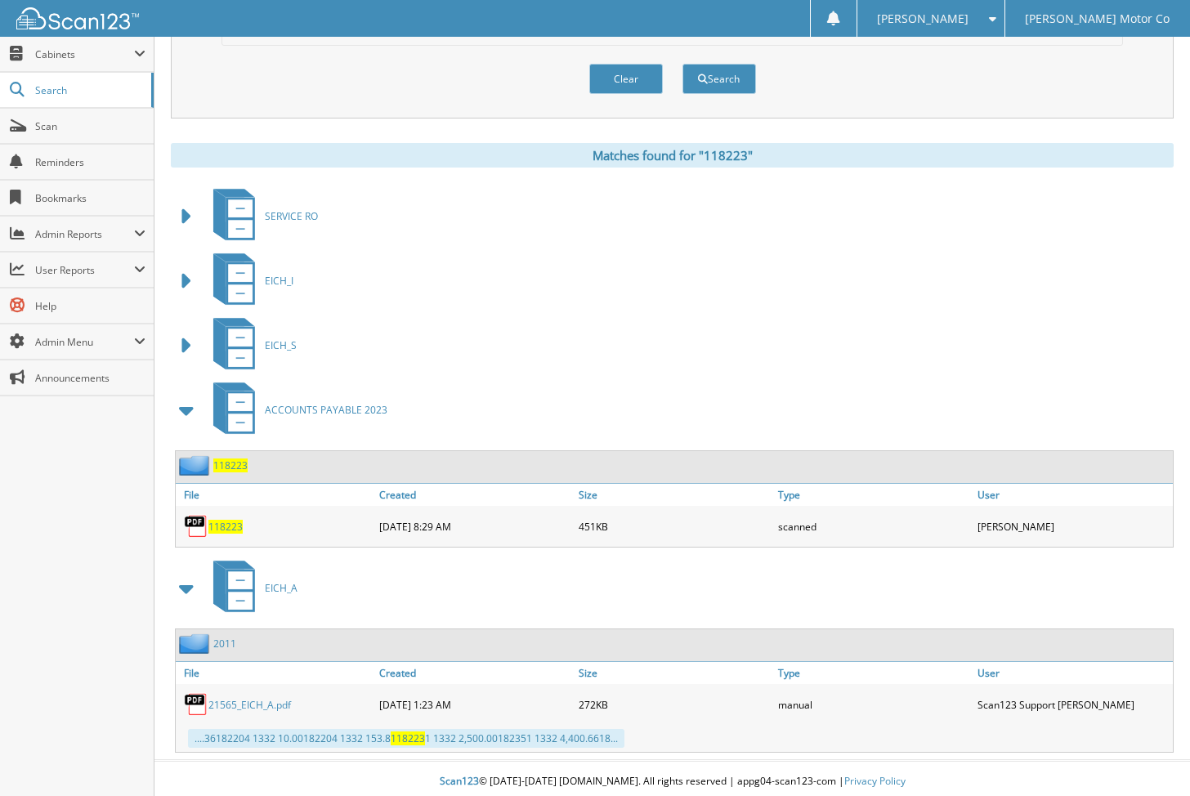
scroll to position [572, 0]
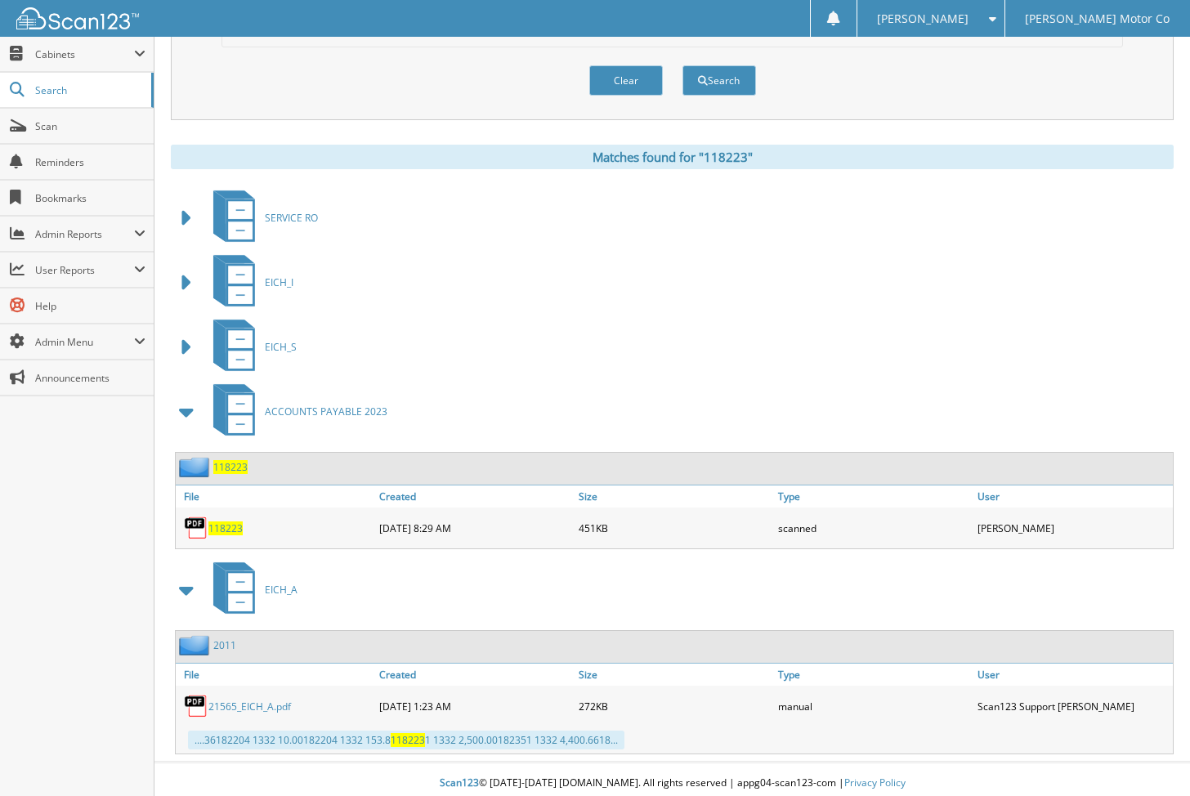
click at [196, 521] on img at bounding box center [196, 528] width 25 height 25
click at [217, 521] on span "118223" at bounding box center [225, 528] width 34 height 14
